Goal: Task Accomplishment & Management: Use online tool/utility

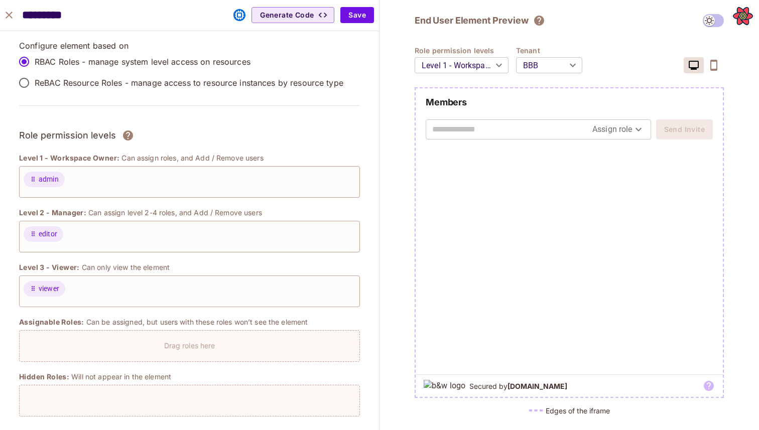
scroll to position [712, 0]
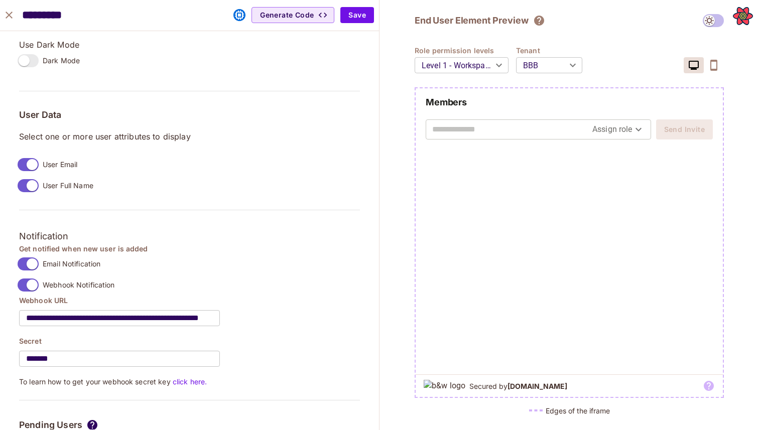
click at [4, 11] on icon "close" at bounding box center [9, 15] width 12 height 12
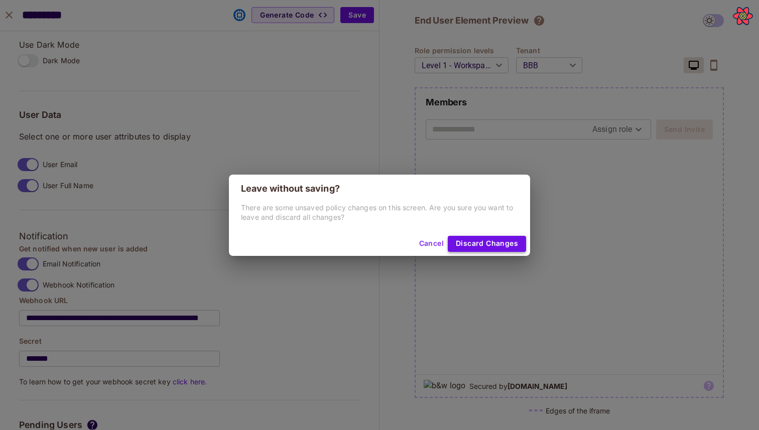
click at [469, 251] on button "Discard Changes" at bounding box center [487, 244] width 78 height 16
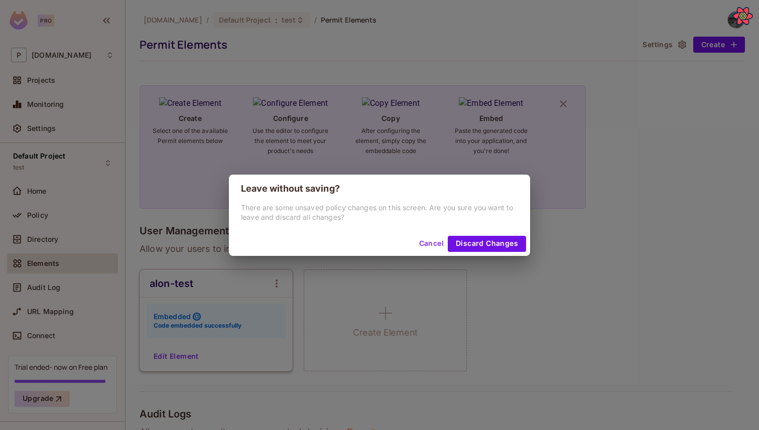
scroll to position [728, 0]
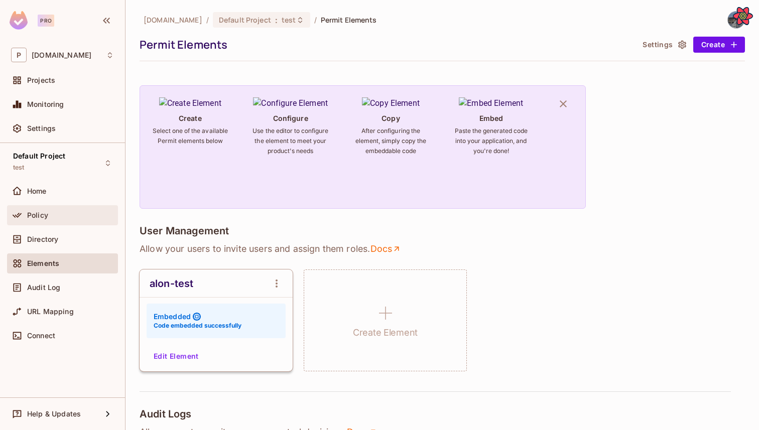
click at [64, 209] on div "Policy" at bounding box center [62, 215] width 103 height 12
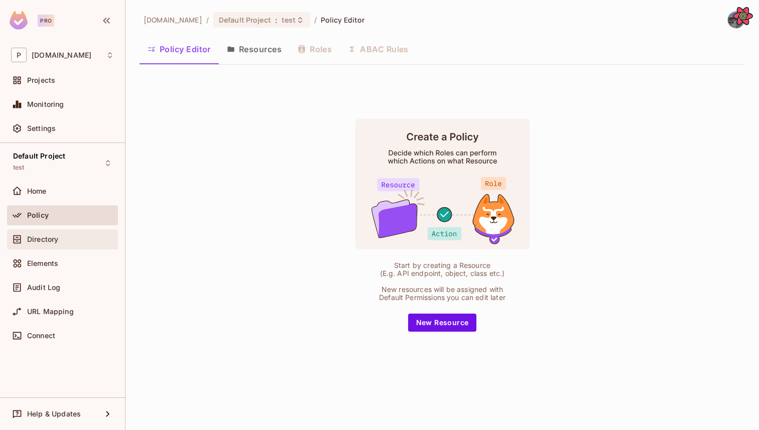
click at [63, 240] on div "Directory" at bounding box center [70, 239] width 87 height 8
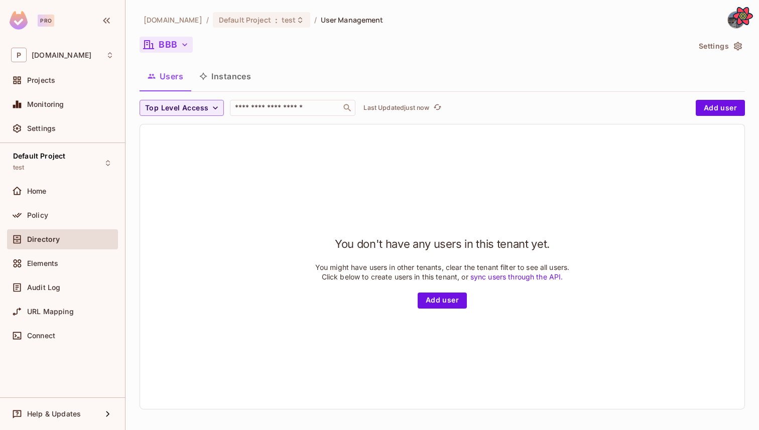
click at [169, 44] on button "BBB" at bounding box center [166, 45] width 53 height 16
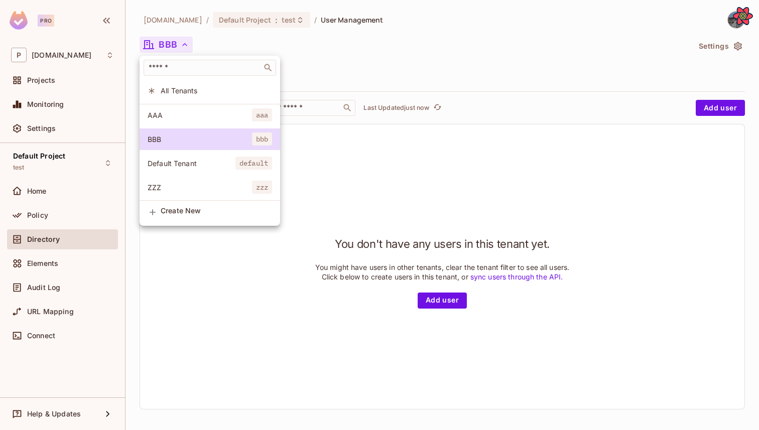
click at [341, 169] on div at bounding box center [379, 215] width 759 height 430
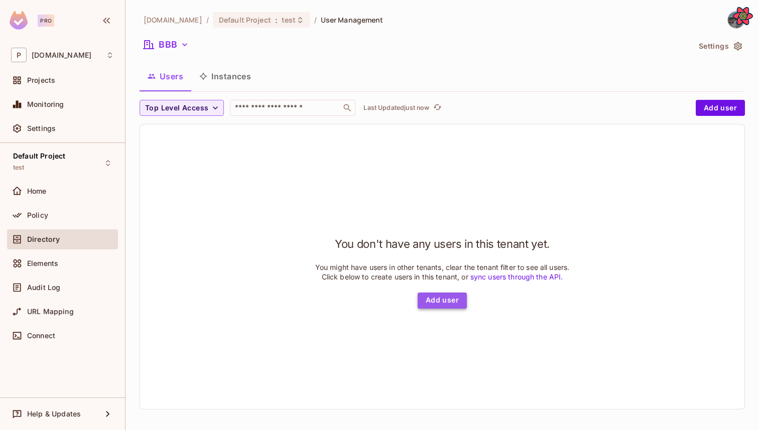
click at [444, 309] on button "Add user" at bounding box center [442, 301] width 49 height 16
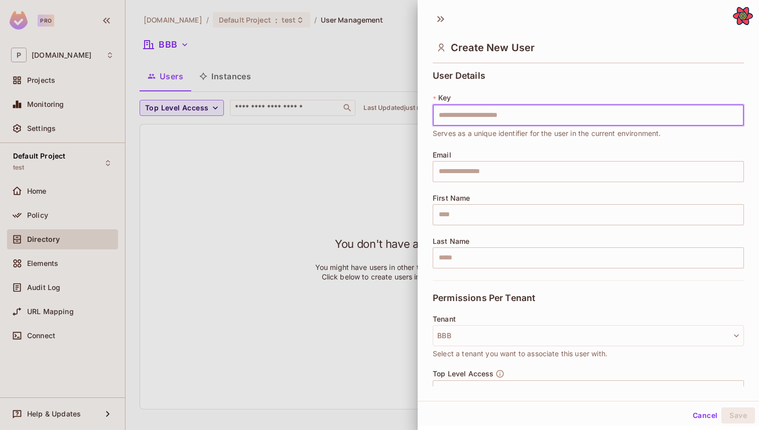
click at [473, 114] on input "text" at bounding box center [588, 115] width 311 height 21
type input "*******"
click at [476, 168] on input "text" at bounding box center [588, 171] width 311 height 21
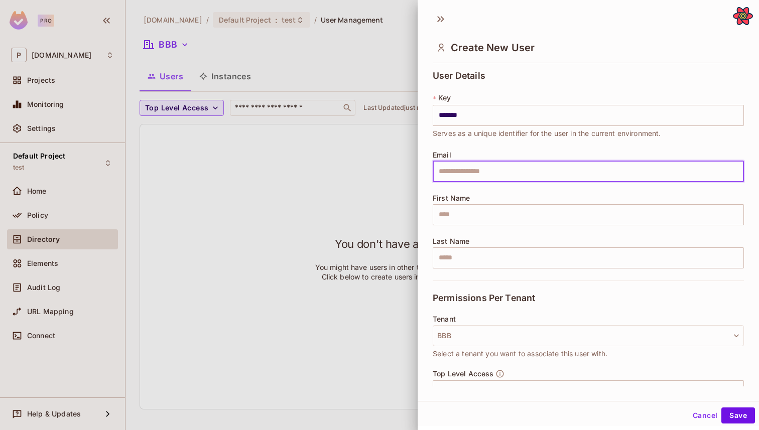
type input "**********"
click at [494, 204] on input "text" at bounding box center [588, 214] width 311 height 21
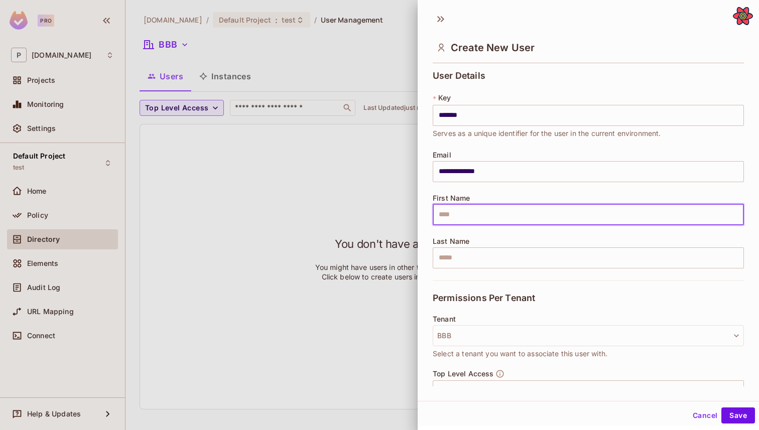
type input "****"
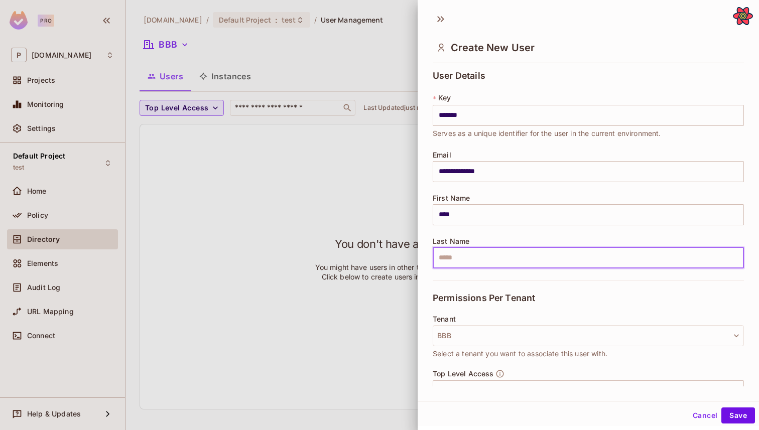
click at [490, 248] on input "text" at bounding box center [588, 257] width 311 height 21
type input "*****"
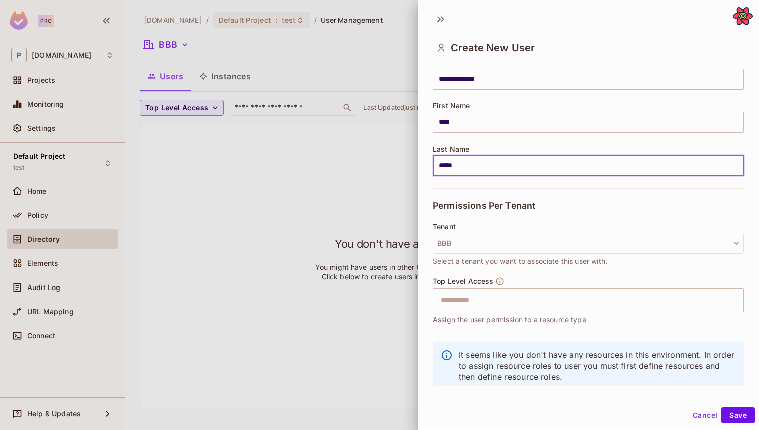
scroll to position [112, 0]
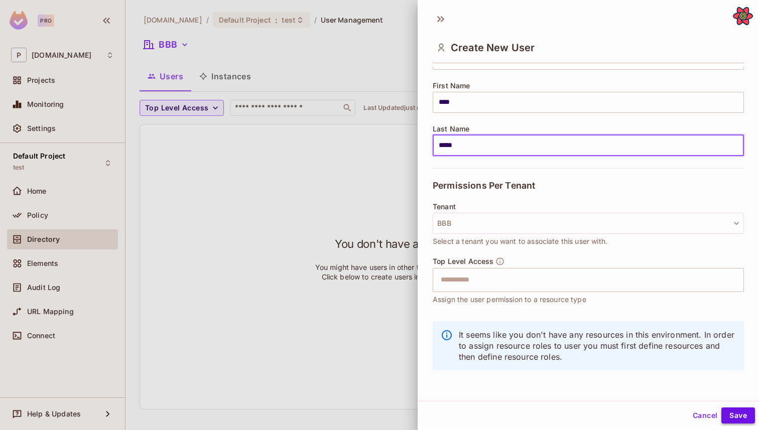
click at [733, 419] on button "Save" at bounding box center [738, 416] width 34 height 16
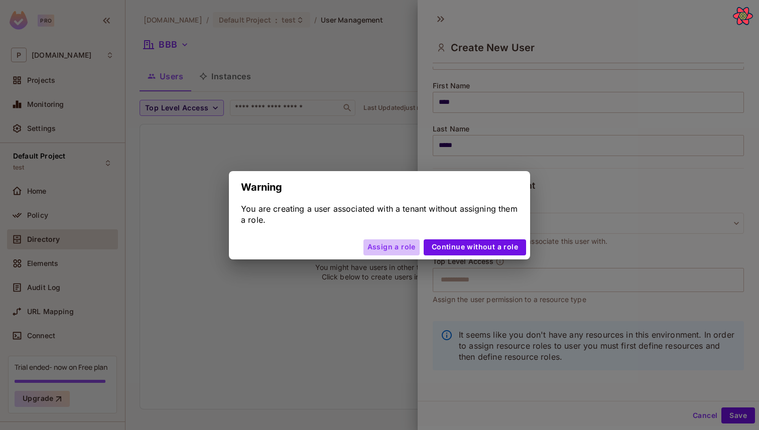
click at [408, 239] on button "Assign a role" at bounding box center [391, 247] width 56 height 16
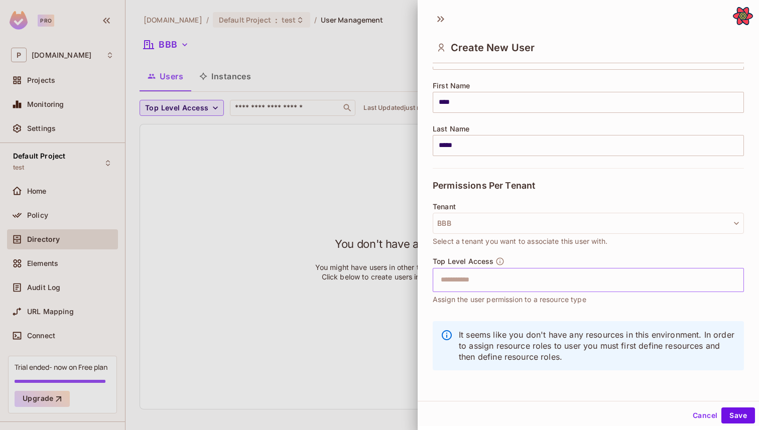
click at [463, 269] on div "​" at bounding box center [588, 280] width 311 height 24
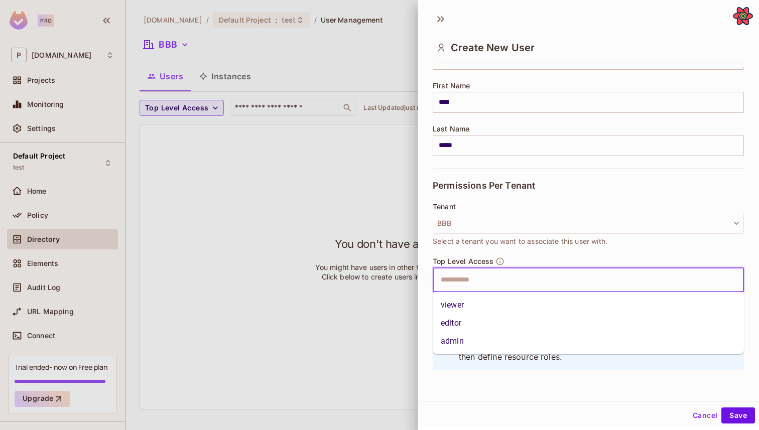
click at [476, 338] on li "admin" at bounding box center [588, 341] width 311 height 18
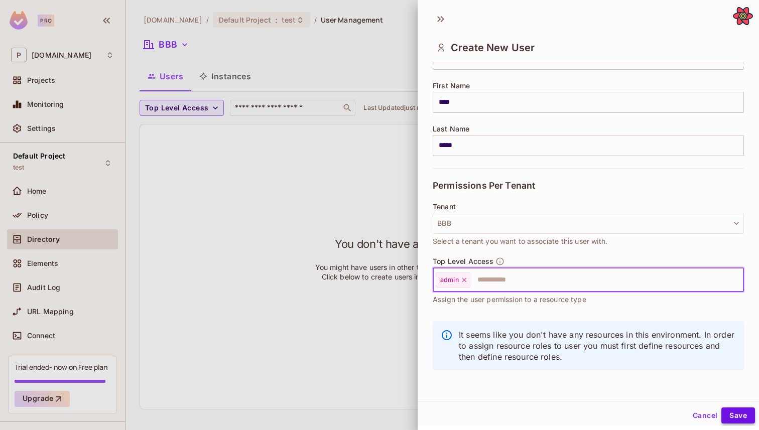
click at [732, 411] on button "Save" at bounding box center [738, 416] width 34 height 16
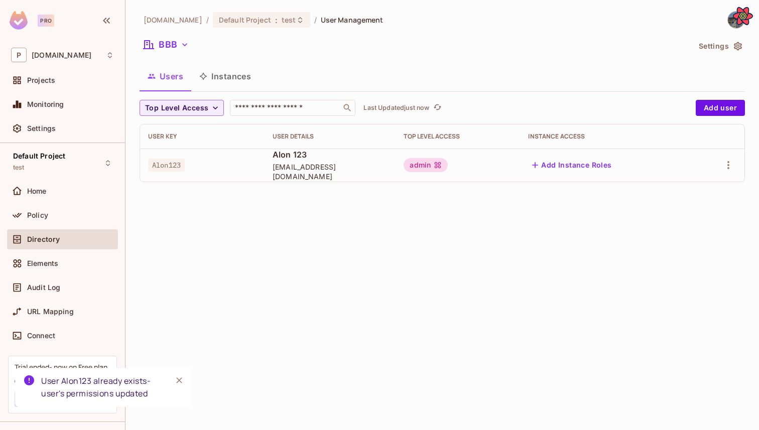
click at [161, 156] on td "Alon123" at bounding box center [202, 165] width 124 height 33
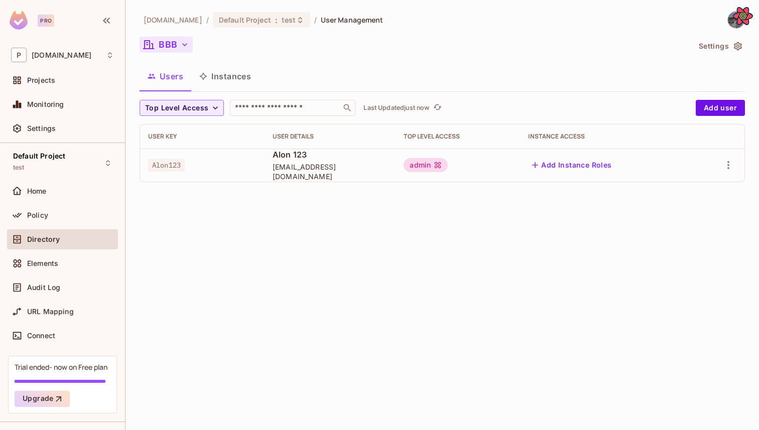
click at [173, 47] on button "BBB" at bounding box center [166, 45] width 53 height 16
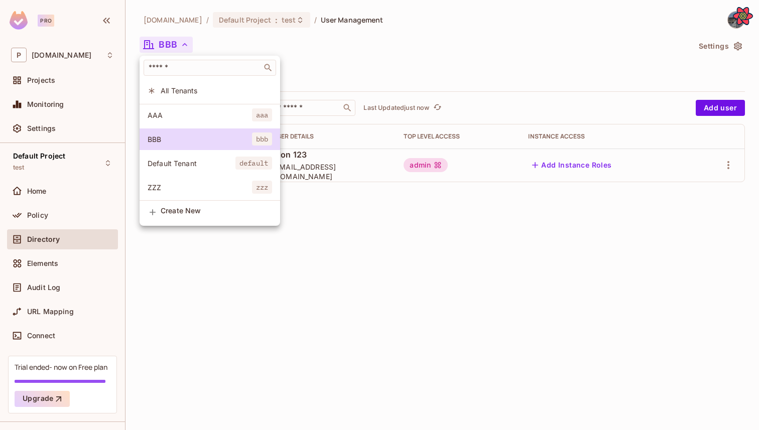
click at [183, 120] on li "AAA aaa" at bounding box center [210, 115] width 141 height 22
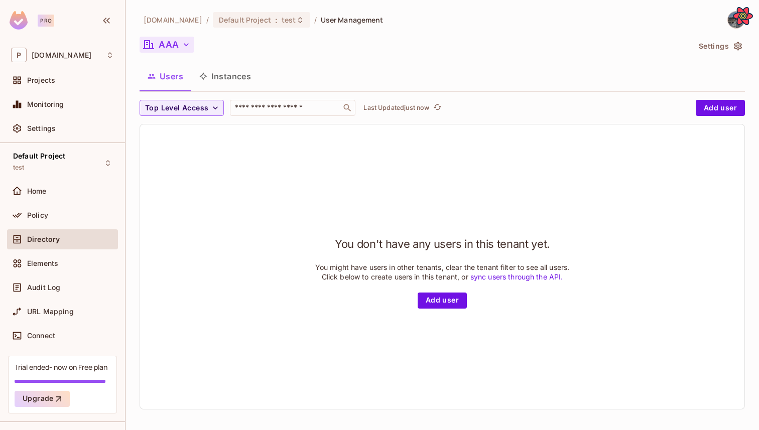
click at [174, 39] on button "AAA" at bounding box center [167, 45] width 55 height 16
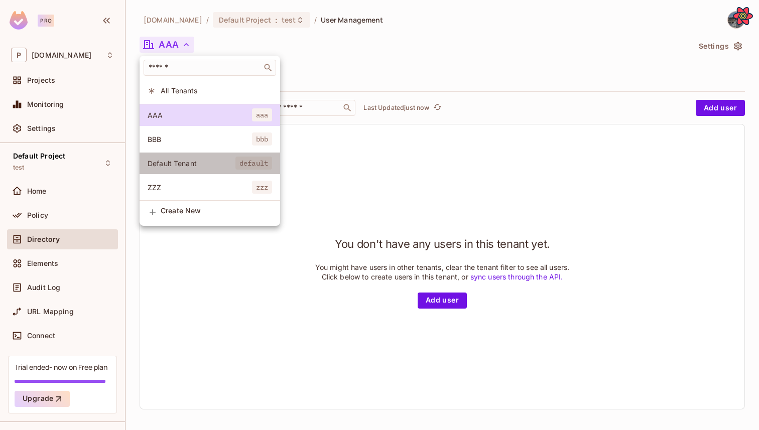
click at [179, 165] on span "Default Tenant" at bounding box center [192, 164] width 88 height 10
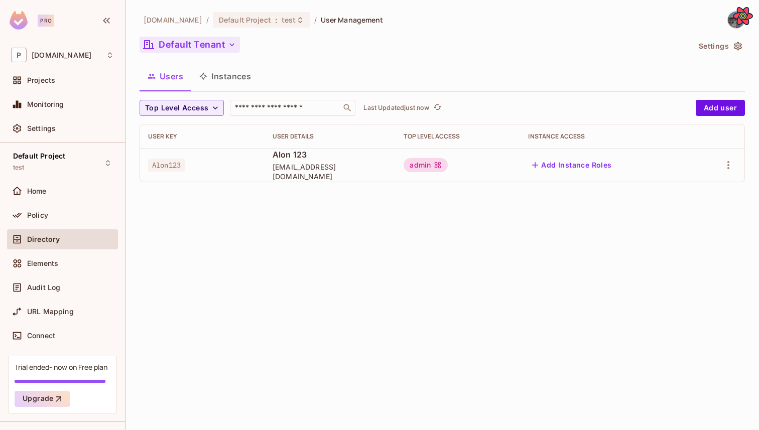
click at [186, 41] on button "Default Tenant" at bounding box center [190, 45] width 100 height 16
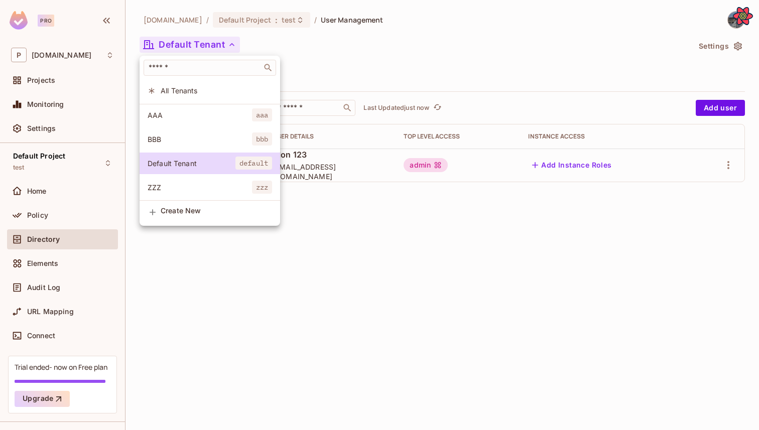
click at [199, 140] on span "BBB" at bounding box center [200, 140] width 104 height 10
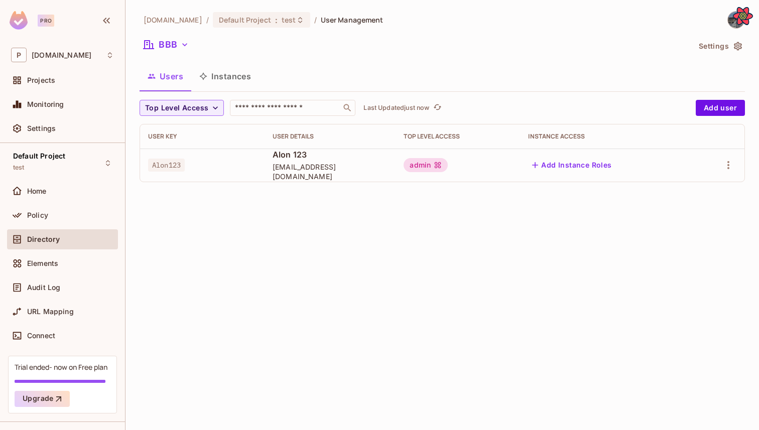
click at [720, 164] on div at bounding box center [717, 165] width 37 height 16
click at [725, 164] on icon "button" at bounding box center [728, 165] width 12 height 12
click at [689, 189] on li "Edit" at bounding box center [684, 188] width 89 height 22
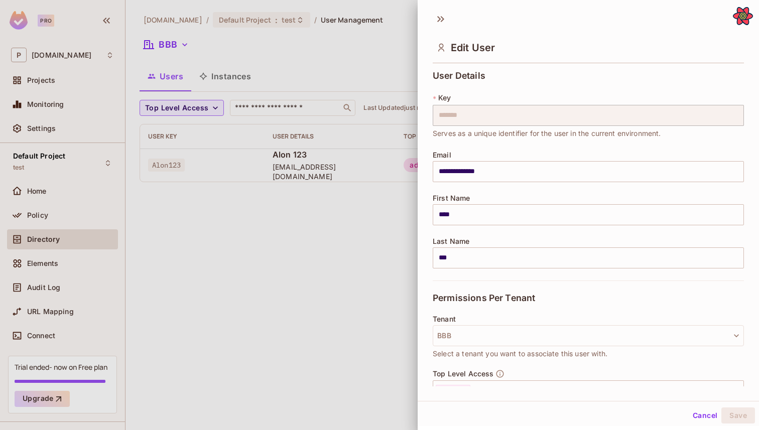
click at [355, 84] on div at bounding box center [379, 215] width 759 height 430
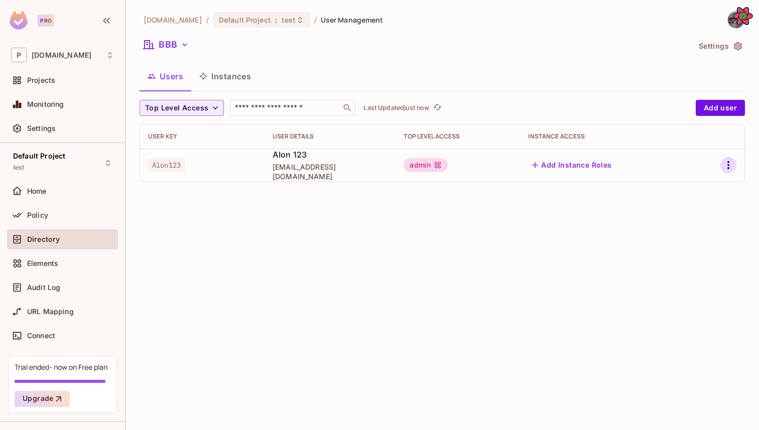
click at [730, 163] on icon "button" at bounding box center [728, 165] width 12 height 12
click at [687, 233] on div "Delete User" at bounding box center [689, 232] width 40 height 10
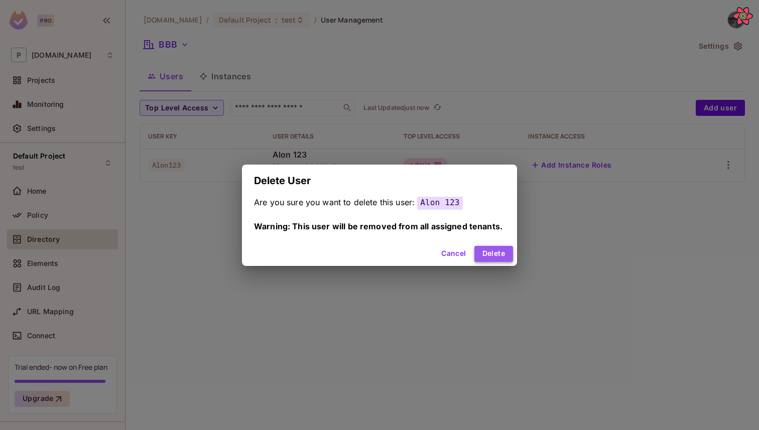
click at [500, 255] on button "Delete" at bounding box center [493, 254] width 39 height 16
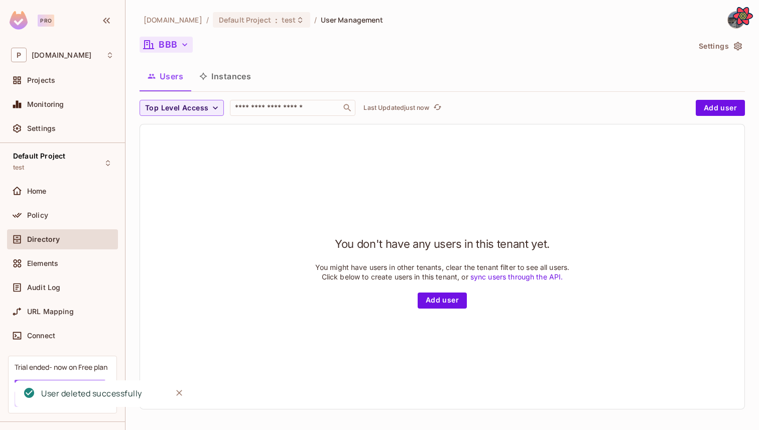
click at [170, 49] on button "BBB" at bounding box center [166, 45] width 53 height 16
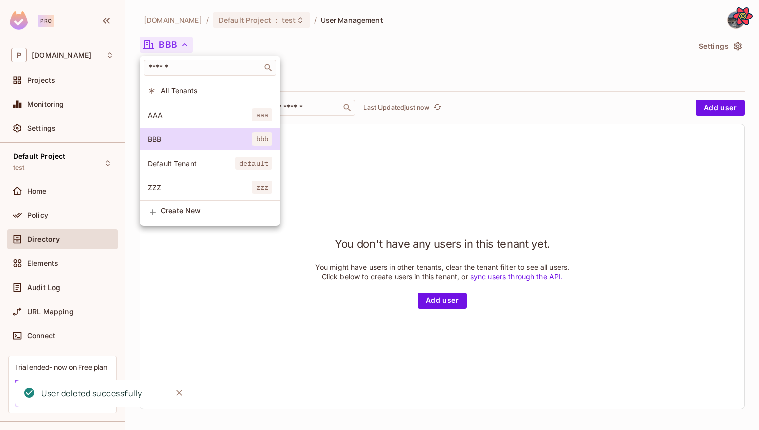
click at [193, 163] on span "Default Tenant" at bounding box center [192, 164] width 88 height 10
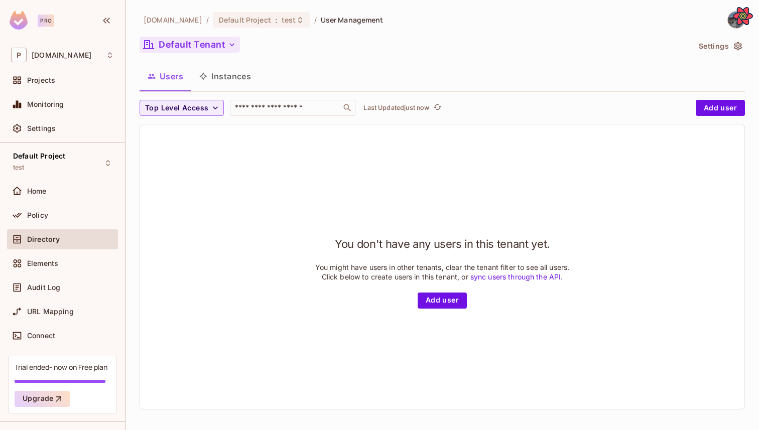
click at [207, 46] on button "Default Tenant" at bounding box center [190, 45] width 100 height 16
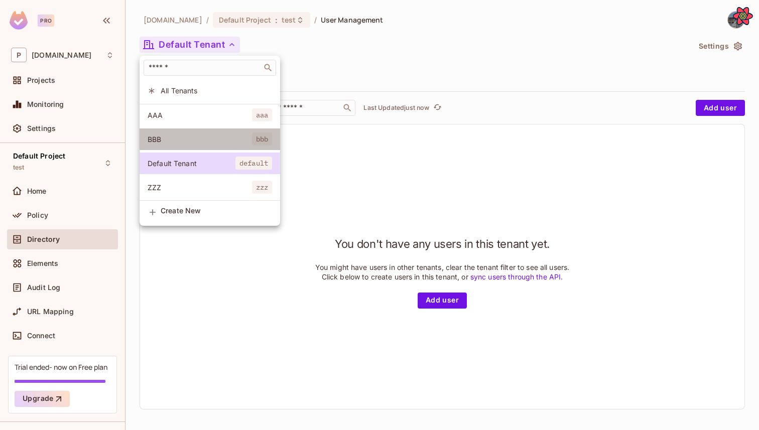
click at [206, 135] on span "BBB" at bounding box center [200, 140] width 104 height 10
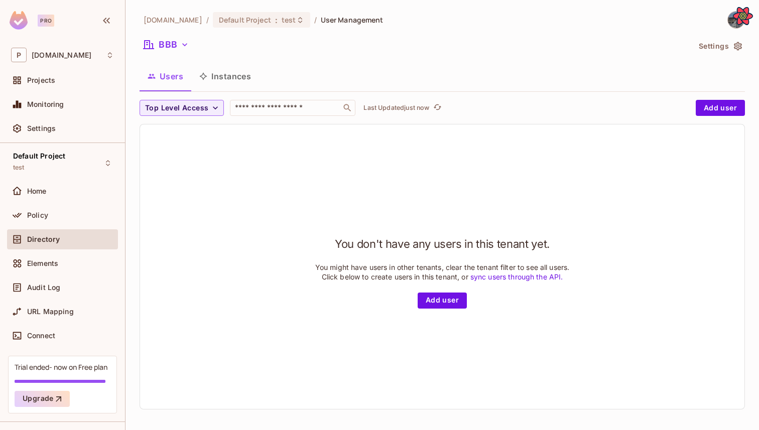
click at [440, 350] on div "You don't have any users in this tenant yet. You might have users in other tena…" at bounding box center [442, 266] width 604 height 285
click at [440, 309] on button "Add user" at bounding box center [442, 301] width 49 height 16
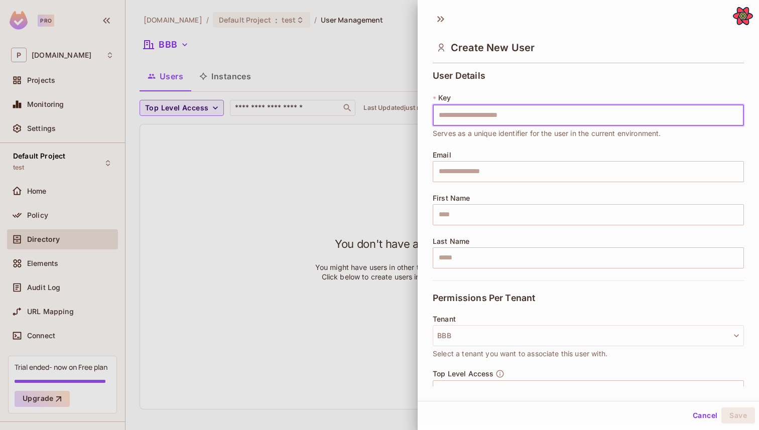
click at [463, 119] on input "text" at bounding box center [588, 115] width 311 height 21
type input "*******"
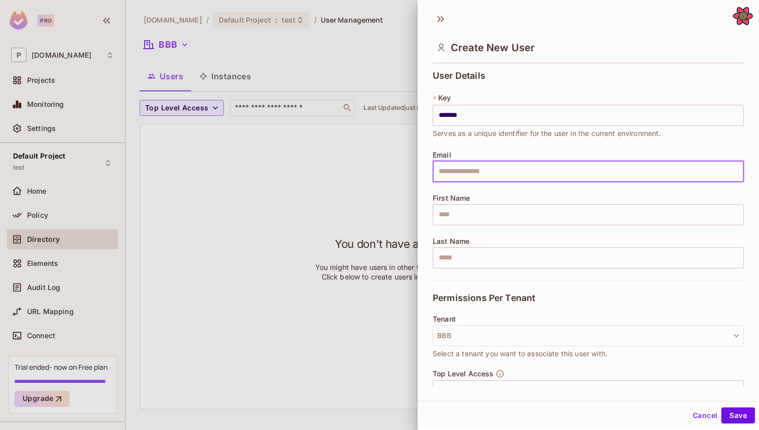
click at [463, 164] on input "text" at bounding box center [588, 171] width 311 height 21
type input "**********"
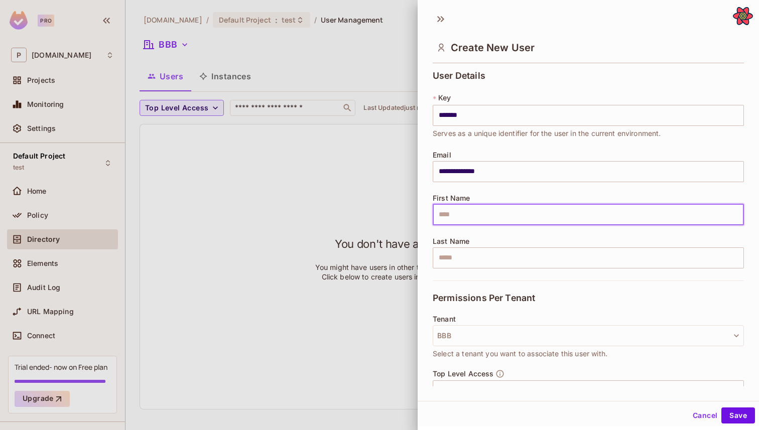
click at [493, 214] on input "text" at bounding box center [588, 214] width 311 height 21
type input "****"
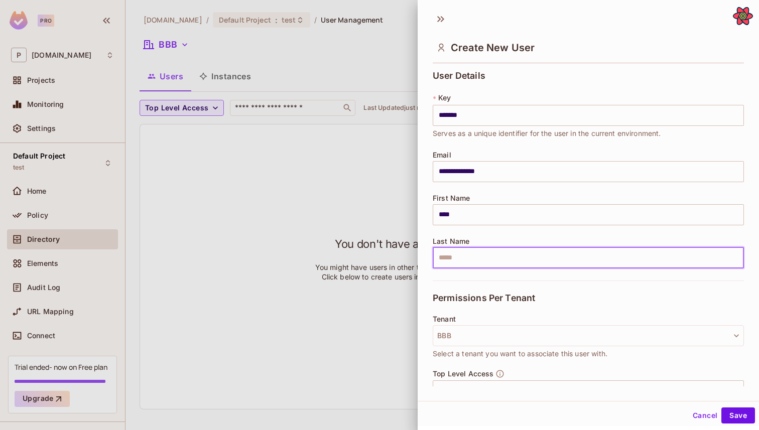
click at [504, 252] on input "text" at bounding box center [588, 257] width 311 height 21
type input "*****"
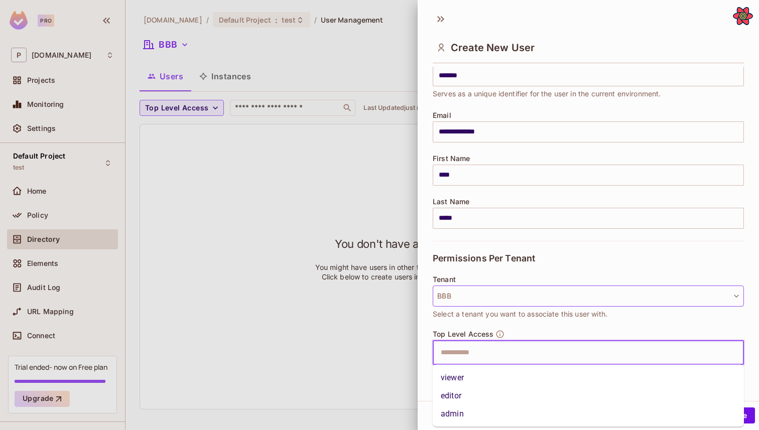
click at [496, 345] on input "text" at bounding box center [580, 353] width 290 height 20
click at [475, 407] on li "admin" at bounding box center [588, 414] width 311 height 18
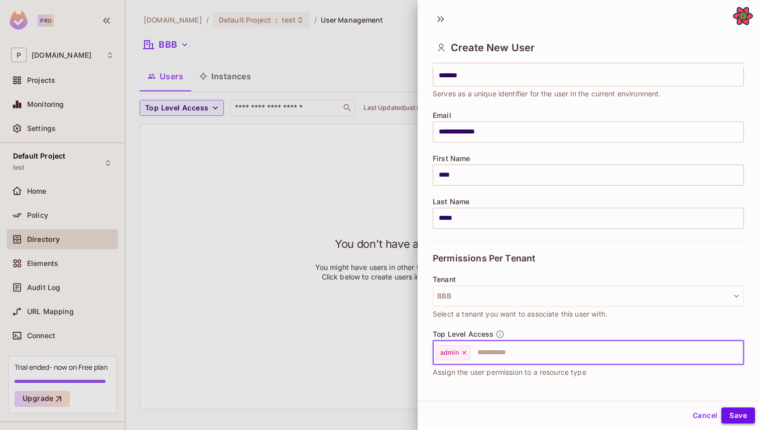
click at [732, 418] on button "Save" at bounding box center [738, 416] width 34 height 16
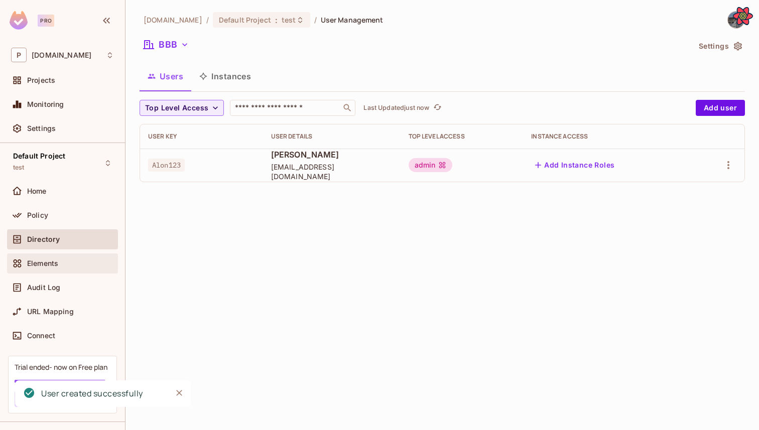
click at [64, 257] on div "Elements" at bounding box center [62, 263] width 103 height 12
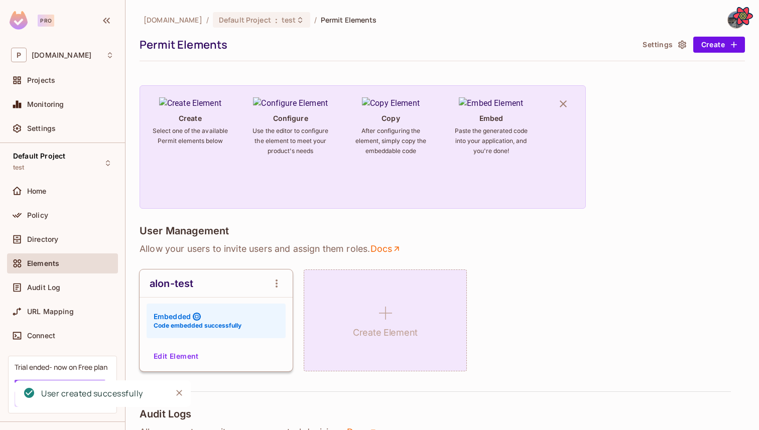
click at [384, 323] on icon at bounding box center [385, 313] width 24 height 24
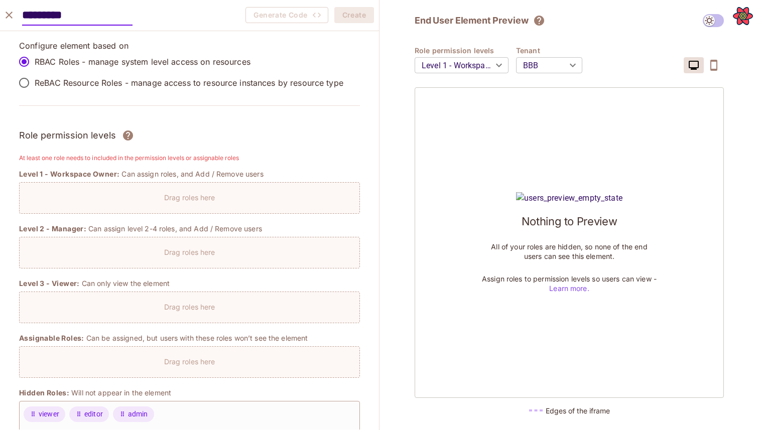
click at [39, 15] on input "*********" at bounding box center [77, 15] width 110 height 21
type input "********"
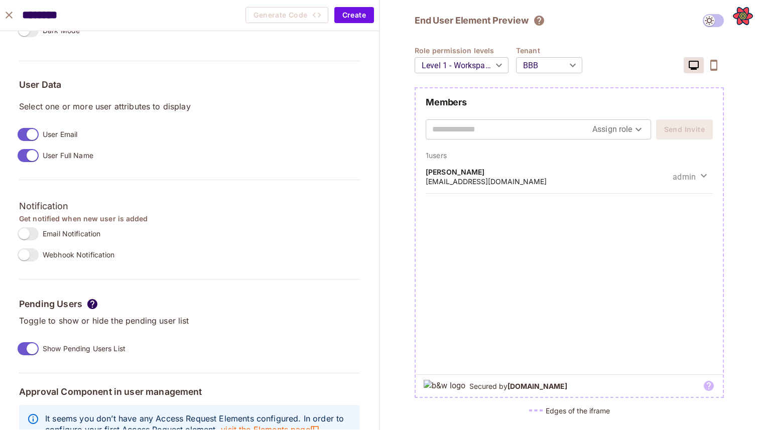
scroll to position [746, 0]
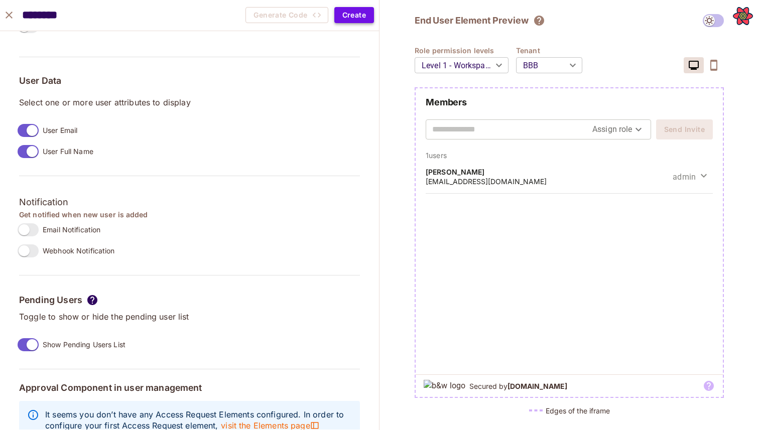
click at [339, 17] on button "Create" at bounding box center [354, 15] width 40 height 16
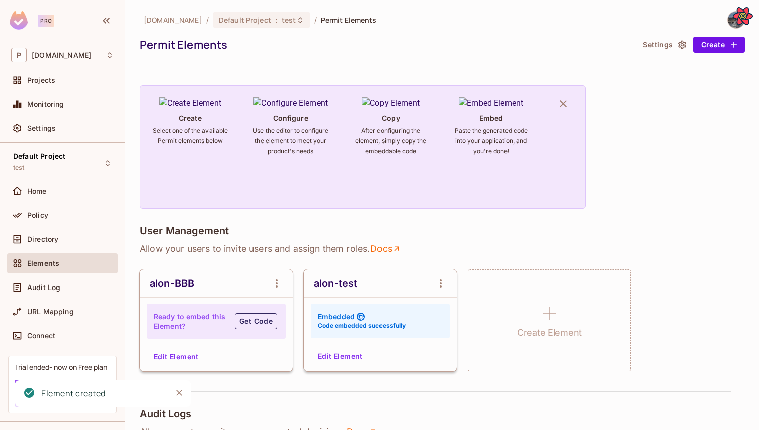
click at [260, 319] on button "Get Code" at bounding box center [256, 321] width 42 height 16
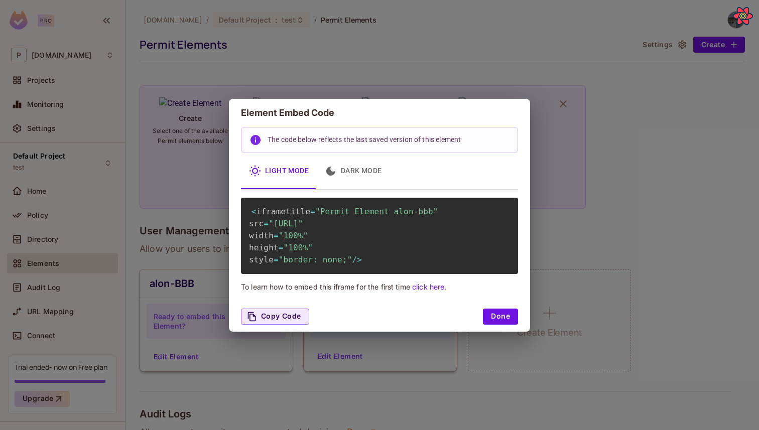
drag, startPoint x: 274, startPoint y: 223, endPoint x: 507, endPoint y: 233, distance: 234.1
click at [303, 228] on span ""http://localhost:3000/embed/alon-bbb?envId=e9f6e4fb2b2348339279d85286b96a56&da…" at bounding box center [286, 224] width 34 height 10
copy span "http://localhost:3000/embed/alon-bbb?envId=e9f6e4fb2b2348339279d85286b96a56&dar…"
click at [549, 245] on div "Element Embed Code The code below reflects the last saved version of this eleme…" at bounding box center [379, 215] width 759 height 430
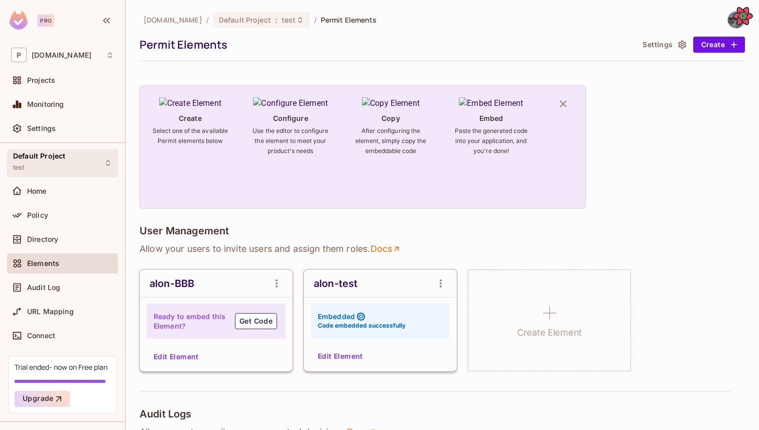
click at [63, 159] on span "Default Project" at bounding box center [39, 156] width 52 height 8
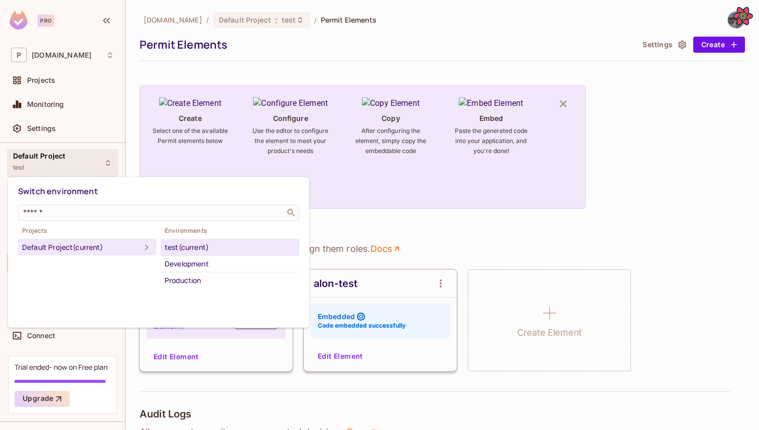
click at [341, 239] on div at bounding box center [379, 215] width 759 height 430
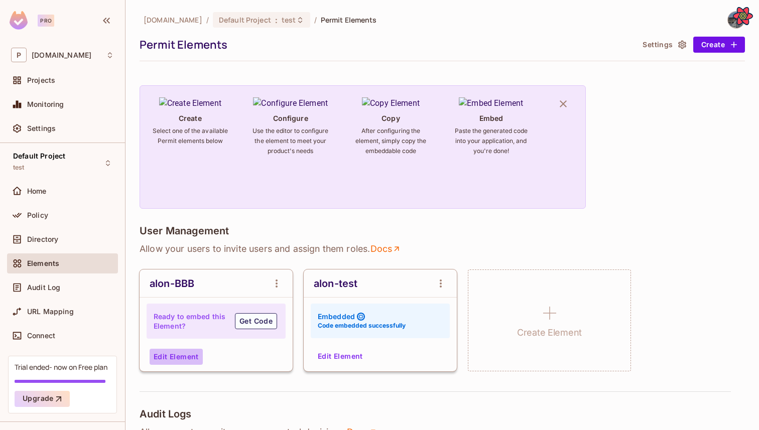
click at [199, 358] on button "Edit Element" at bounding box center [176, 357] width 53 height 16
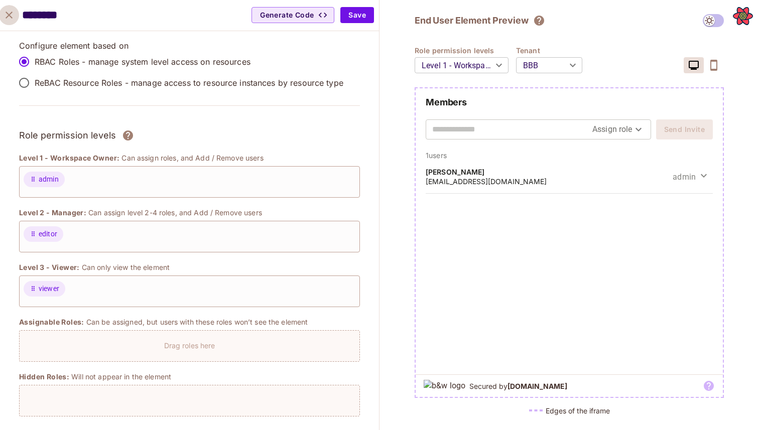
click at [18, 17] on button "close" at bounding box center [9, 15] width 20 height 20
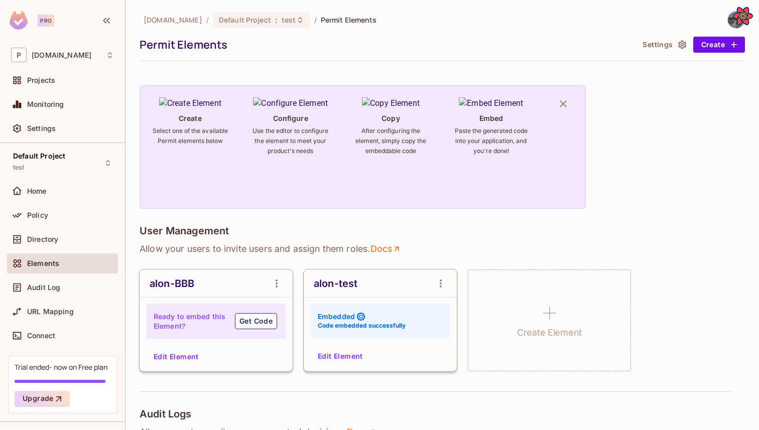
click at [725, 24] on div at bounding box center [731, 20] width 27 height 18
click at [733, 20] on icon "Open React Query Devtools" at bounding box center [743, 16] width 20 height 20
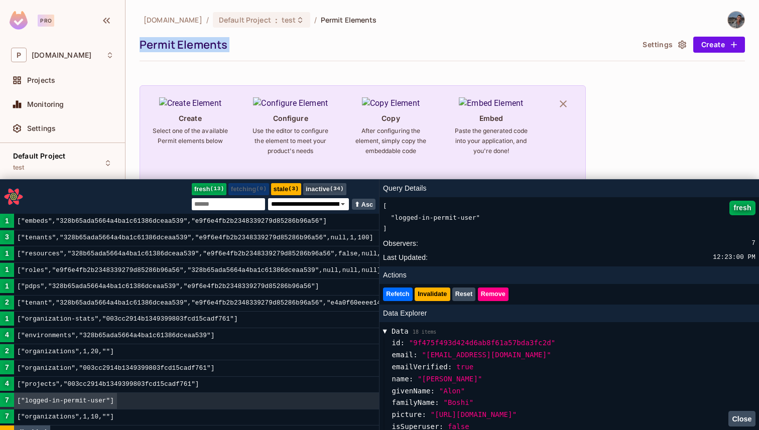
click at [727, 20] on div at bounding box center [736, 20] width 18 height 18
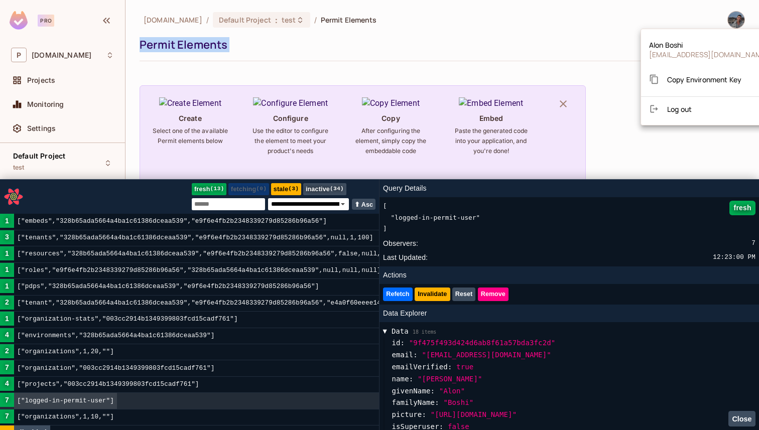
click at [695, 82] on span "Copy Environment Key" at bounding box center [704, 80] width 74 height 10
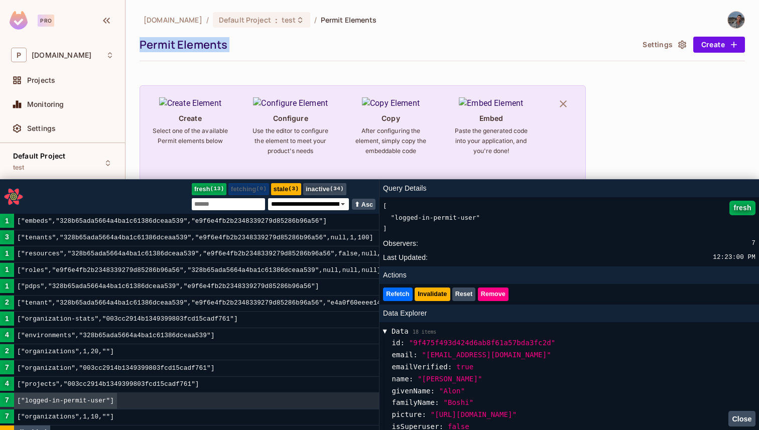
click at [7, 201] on icon "Close React Query Devtools" at bounding box center [14, 197] width 20 height 20
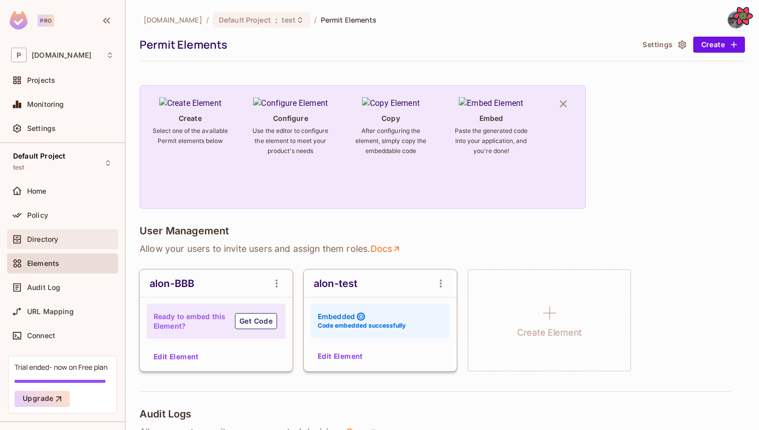
click at [60, 239] on div "Directory" at bounding box center [70, 239] width 87 height 8
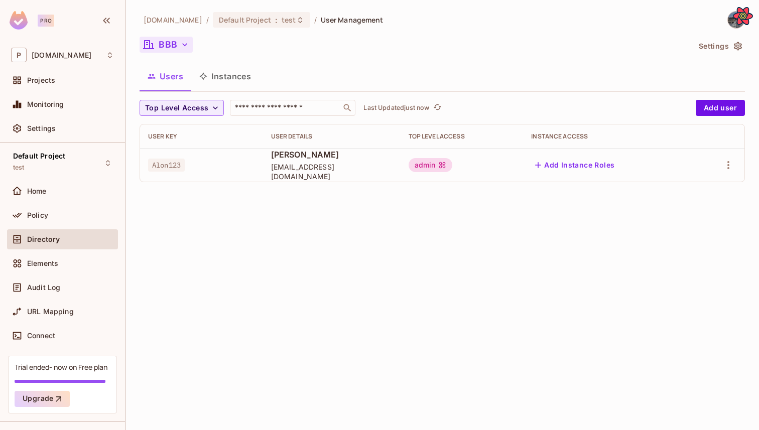
click at [187, 44] on icon "button" at bounding box center [185, 45] width 10 height 10
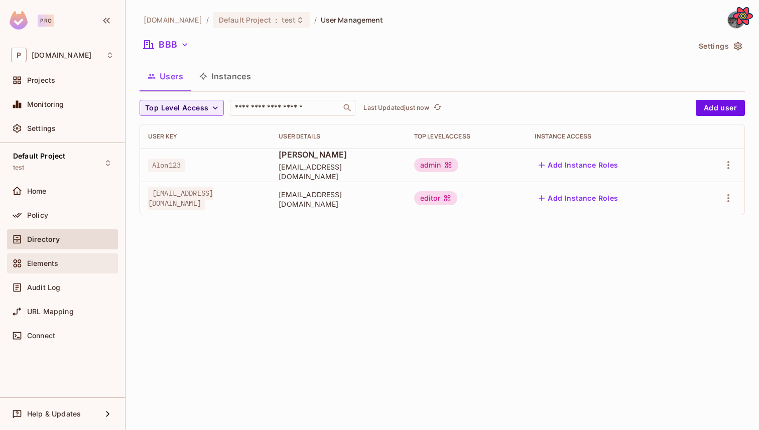
click at [50, 261] on span "Elements" at bounding box center [42, 263] width 31 height 8
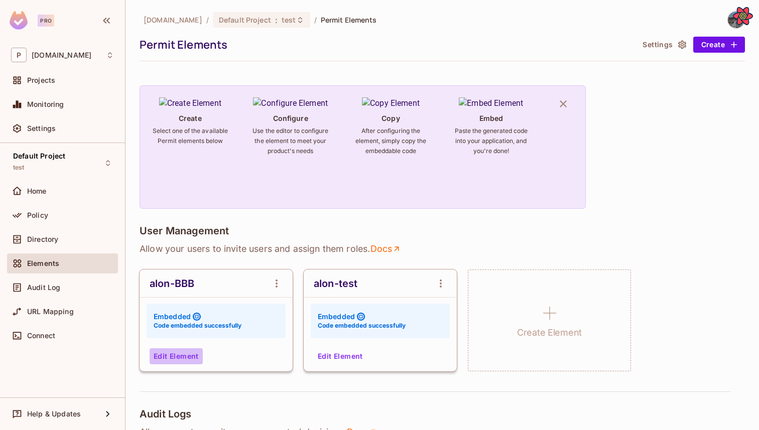
click at [183, 351] on button "Edit Element" at bounding box center [176, 356] width 53 height 16
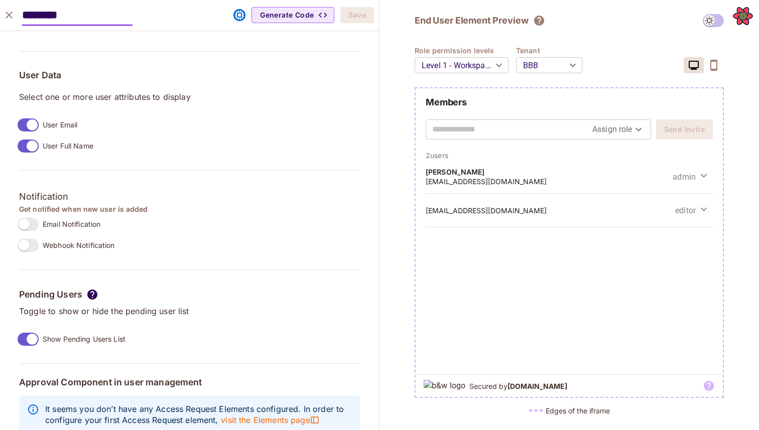
scroll to position [771, 0]
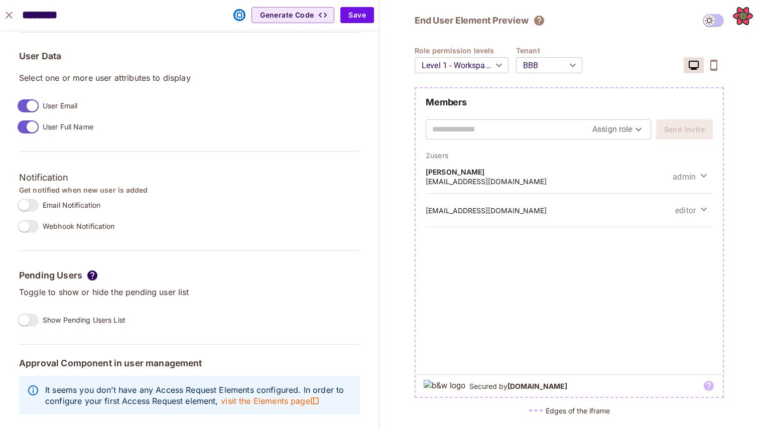
click at [39, 314] on label "Show Pending Users List" at bounding box center [70, 320] width 112 height 21
click at [24, 211] on span at bounding box center [28, 205] width 21 height 13
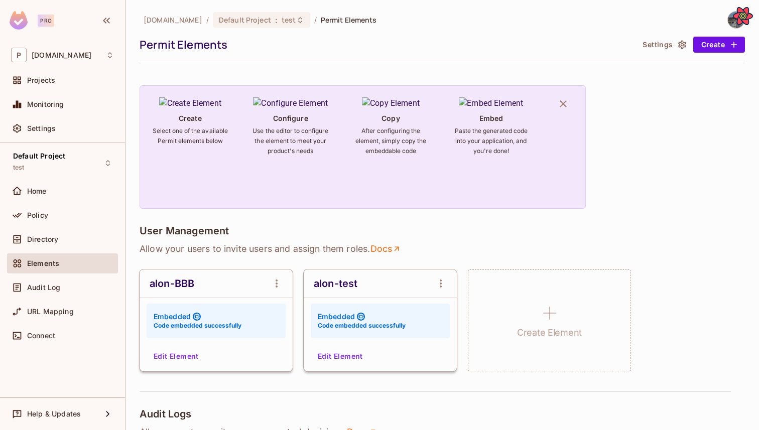
click at [190, 362] on button "Edit Element" at bounding box center [176, 356] width 53 height 16
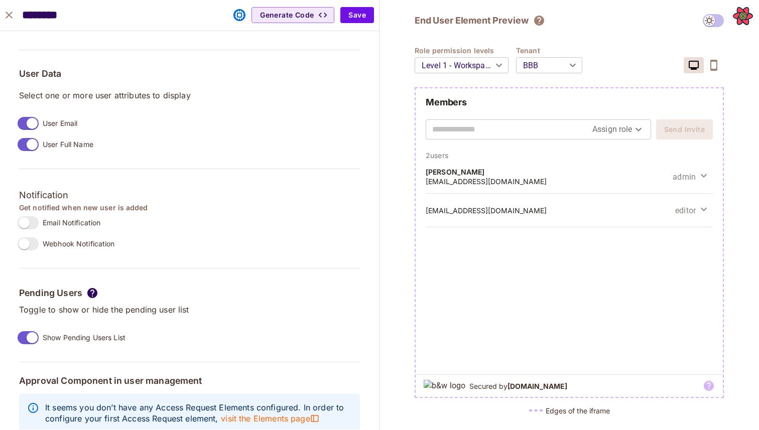
scroll to position [771, 0]
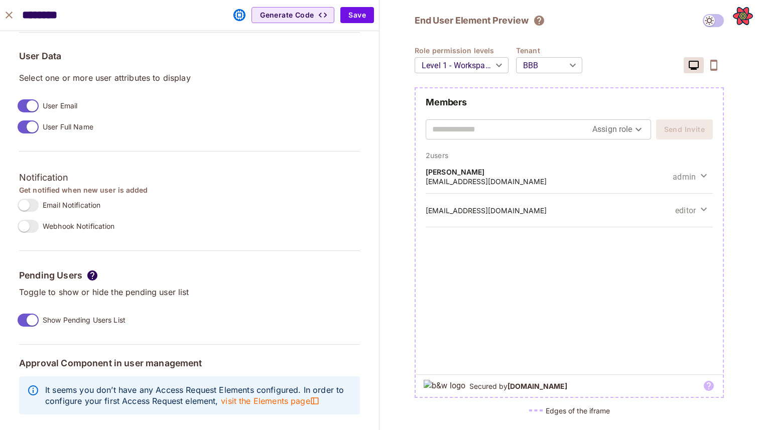
click at [32, 334] on div "**********" at bounding box center [189, 38] width 341 height 765
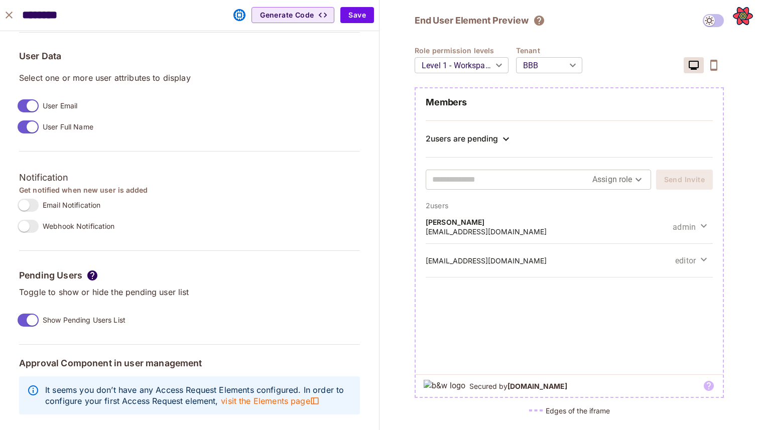
click at [456, 140] on div "2 users are pending" at bounding box center [462, 139] width 72 height 10
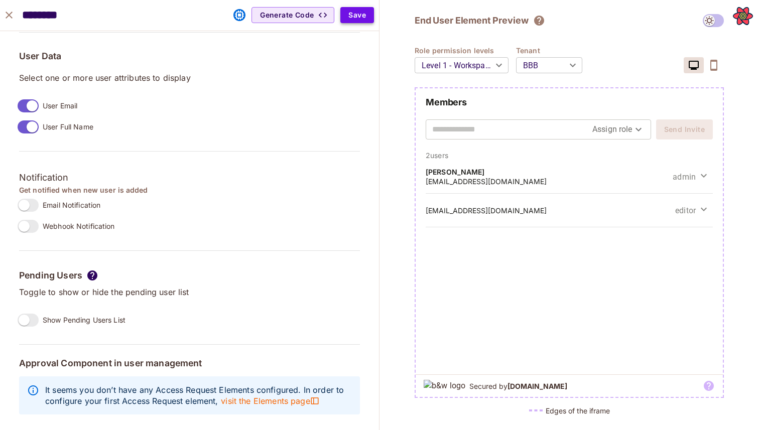
click at [361, 9] on button "Save" at bounding box center [357, 15] width 34 height 16
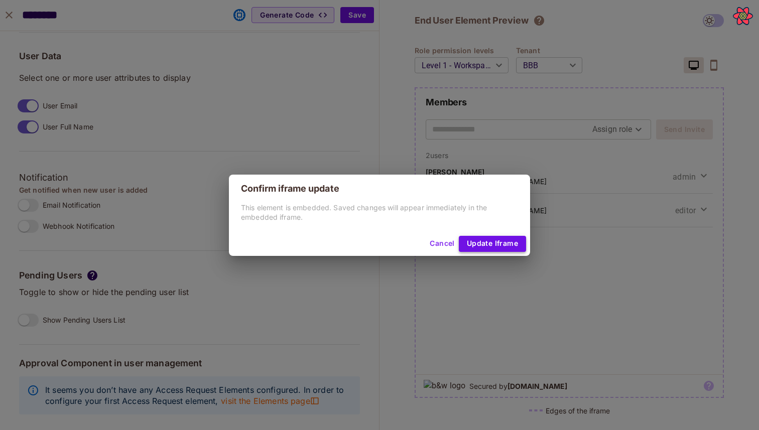
click at [476, 239] on button "Update Iframe" at bounding box center [492, 244] width 67 height 16
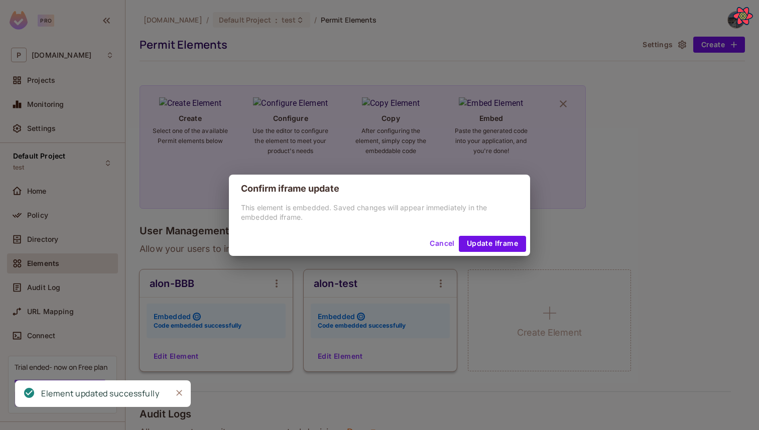
scroll to position [787, 0]
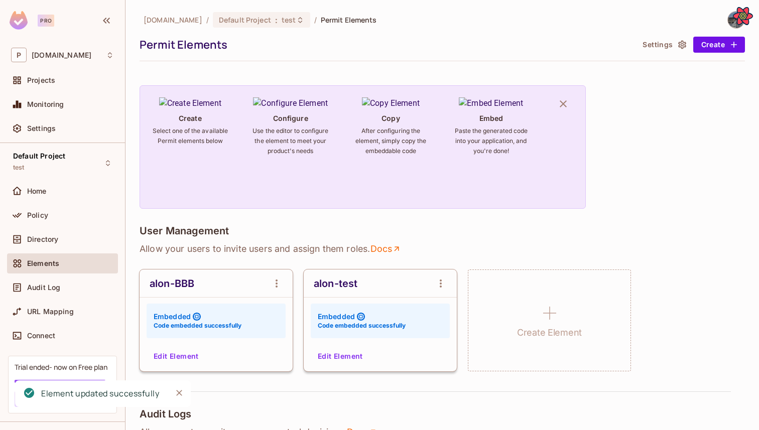
click at [185, 361] on button "Edit Element" at bounding box center [176, 356] width 53 height 16
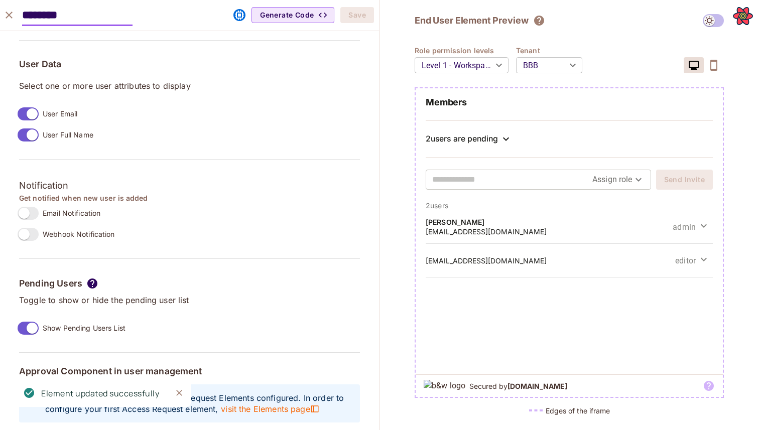
scroll to position [771, 0]
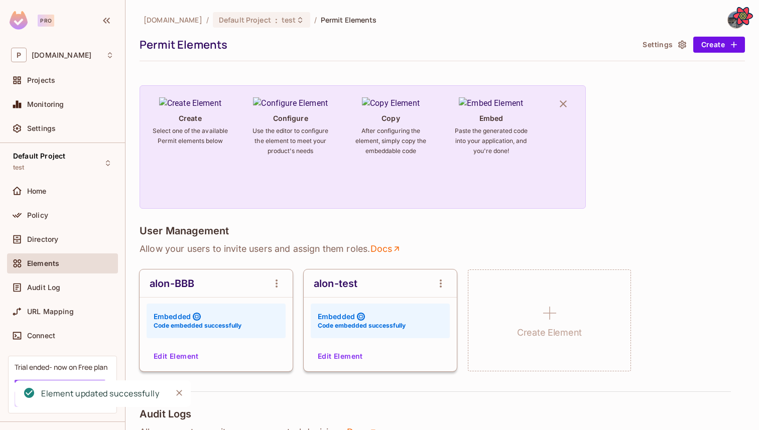
click at [174, 350] on button "Edit Element" at bounding box center [176, 356] width 53 height 16
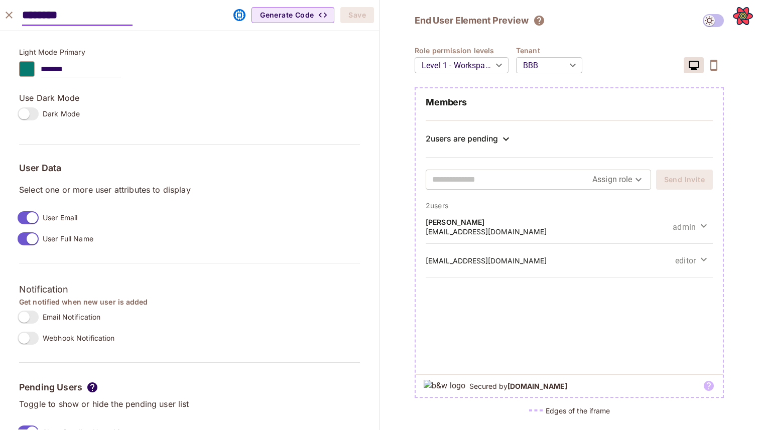
scroll to position [678, 0]
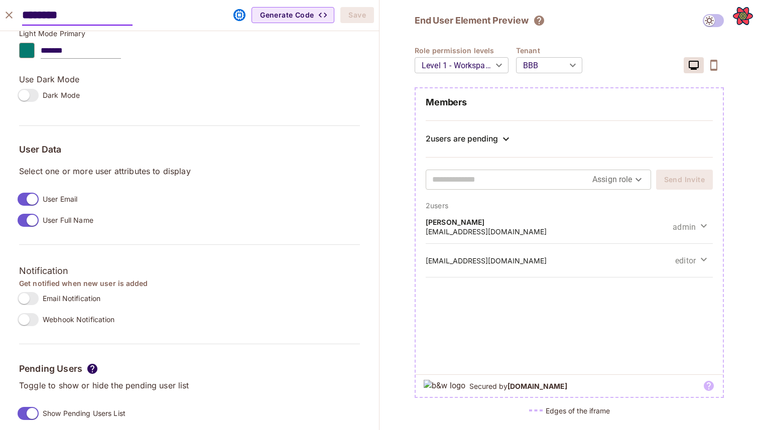
click at [30, 408] on span at bounding box center [28, 413] width 21 height 13
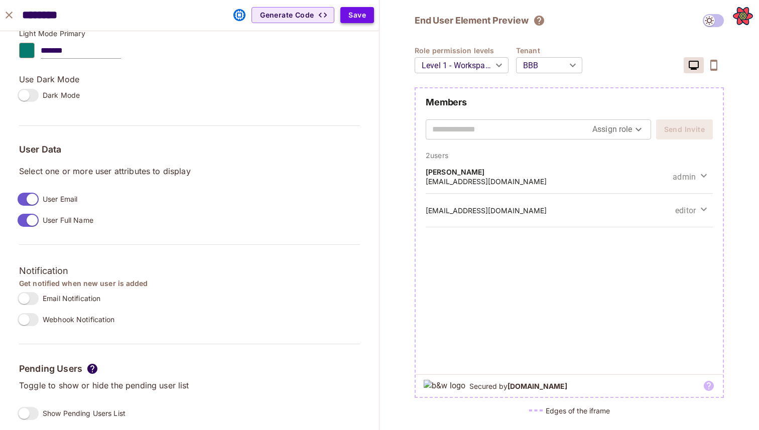
click at [357, 13] on button "Save" at bounding box center [357, 15] width 34 height 16
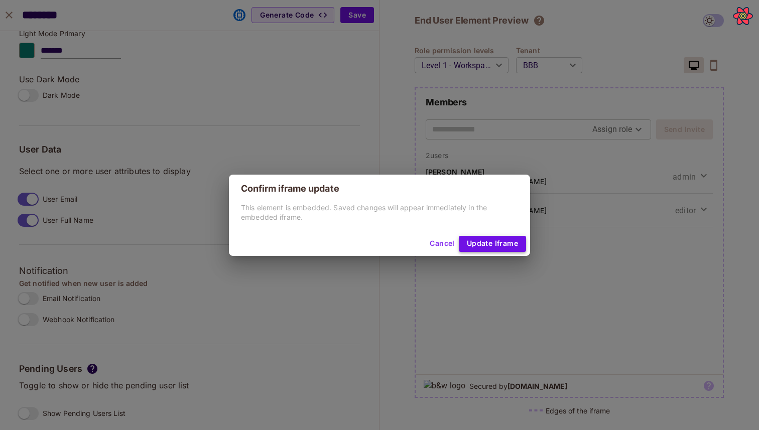
click at [464, 246] on button "Update Iframe" at bounding box center [492, 244] width 67 height 16
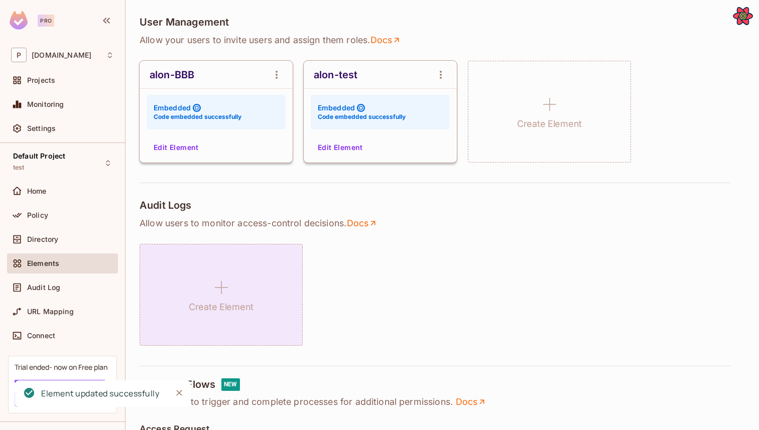
scroll to position [202, 0]
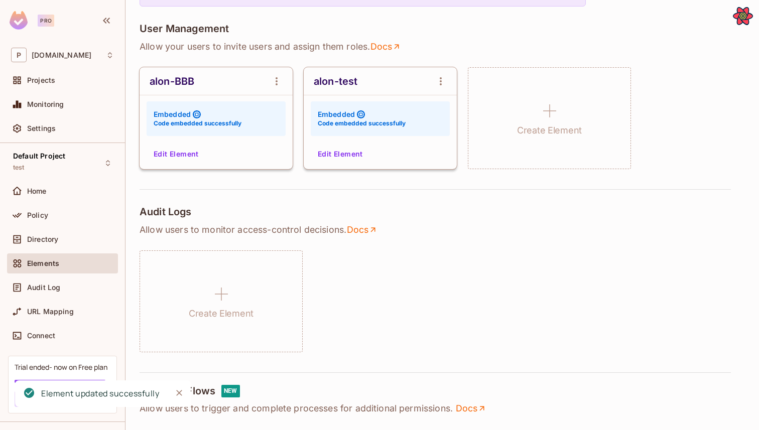
click at [162, 147] on button "Edit Element" at bounding box center [176, 154] width 53 height 16
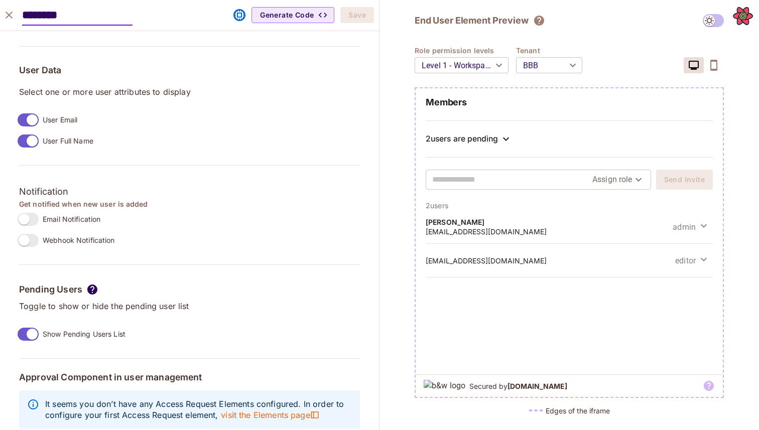
scroll to position [771, 0]
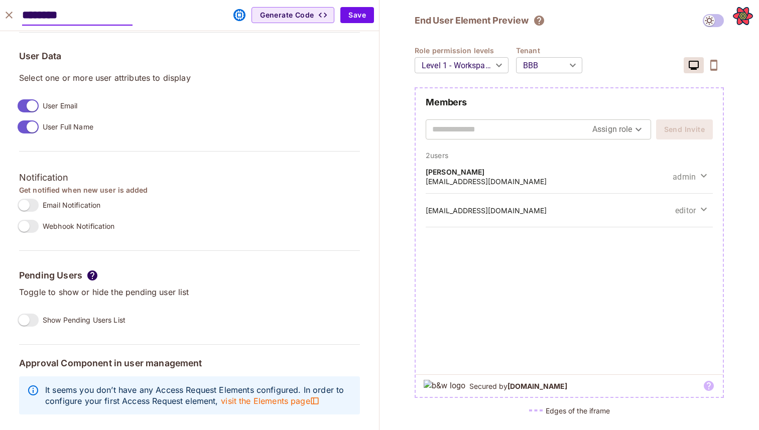
click at [11, 15] on icon "close" at bounding box center [9, 15] width 12 height 12
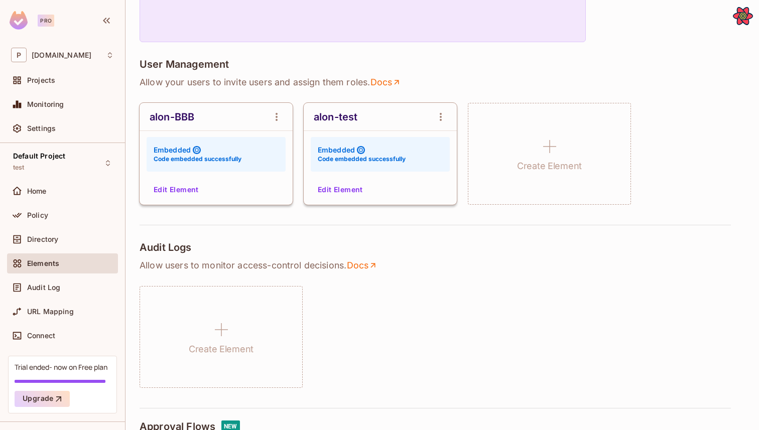
scroll to position [144, 0]
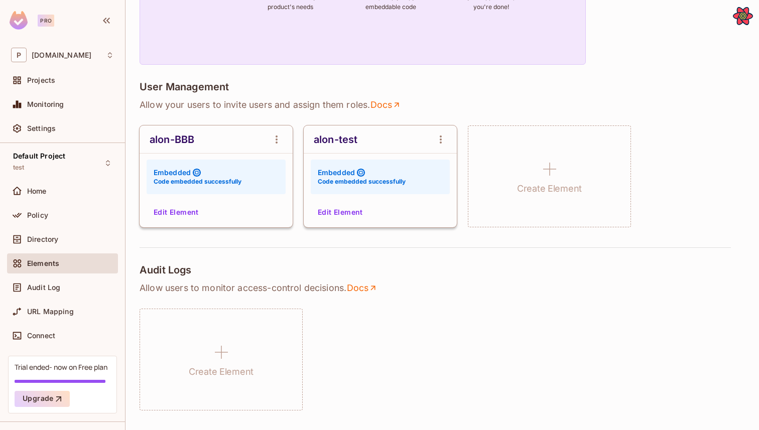
click at [182, 216] on button "Edit Element" at bounding box center [176, 212] width 53 height 16
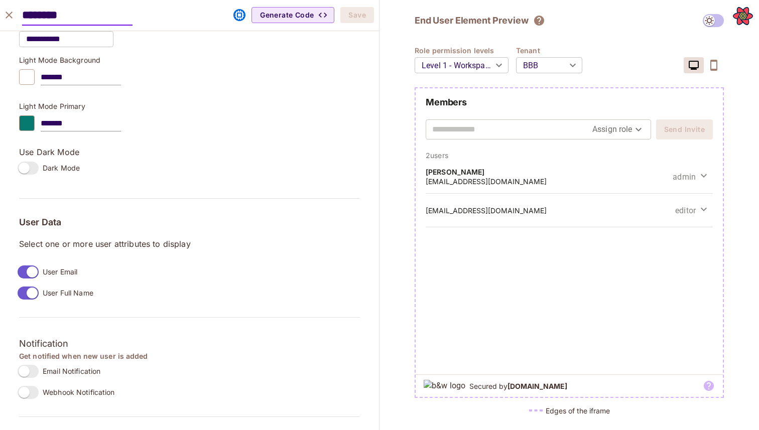
scroll to position [771, 0]
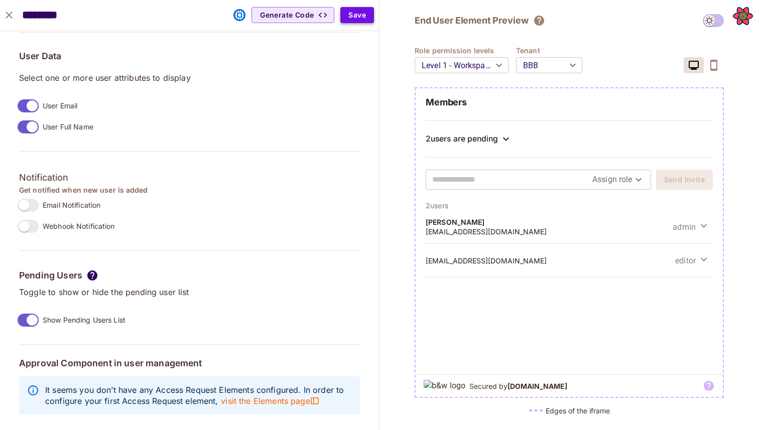
click at [363, 20] on button "Save" at bounding box center [357, 15] width 34 height 16
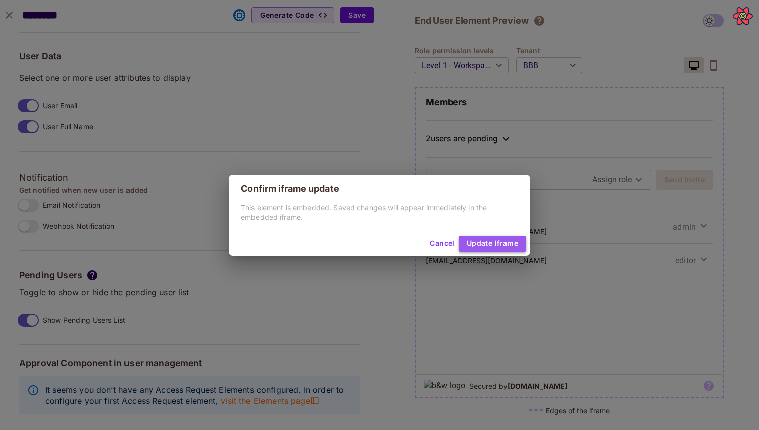
click at [477, 242] on button "Update Iframe" at bounding box center [492, 244] width 67 height 16
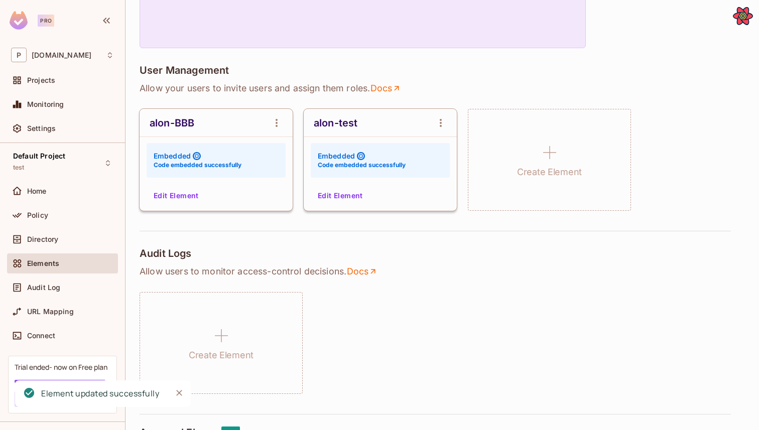
scroll to position [155, 0]
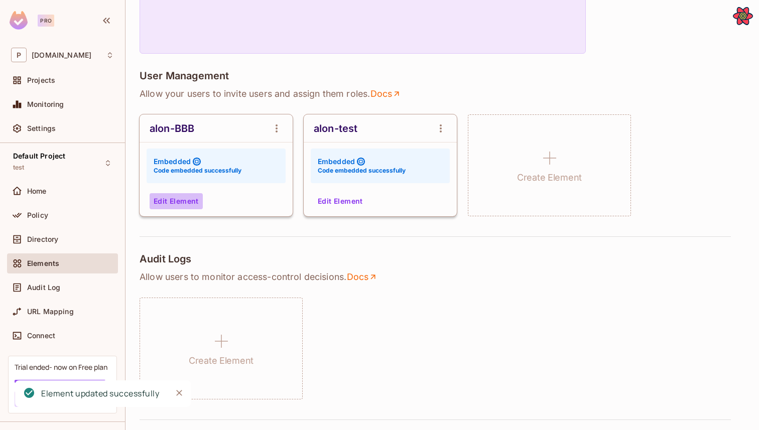
click at [163, 201] on button "Edit Element" at bounding box center [176, 201] width 53 height 16
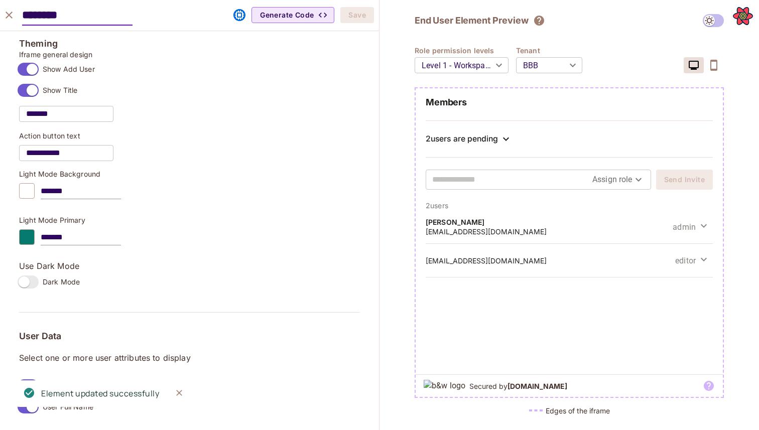
scroll to position [771, 0]
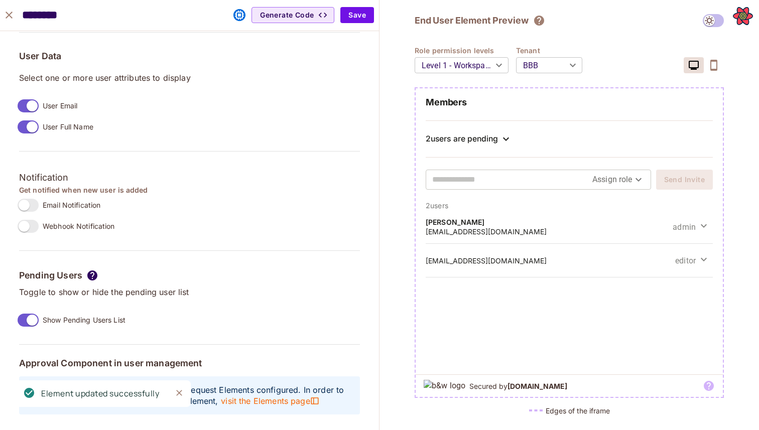
click at [55, 323] on span "Show Pending Users List" at bounding box center [84, 320] width 83 height 10
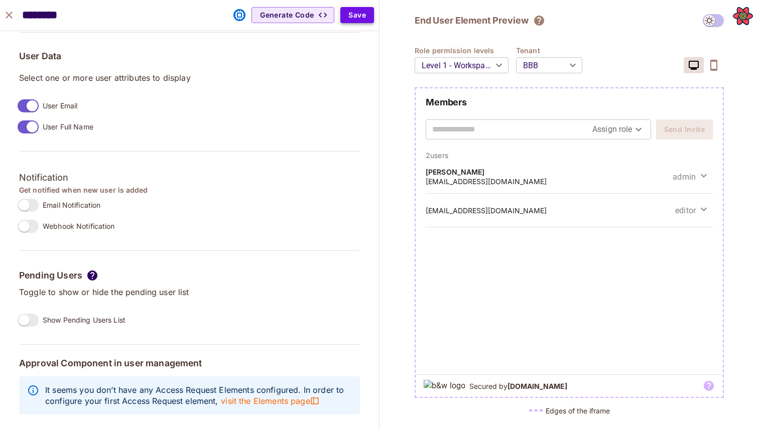
click at [359, 17] on button "Save" at bounding box center [357, 15] width 34 height 16
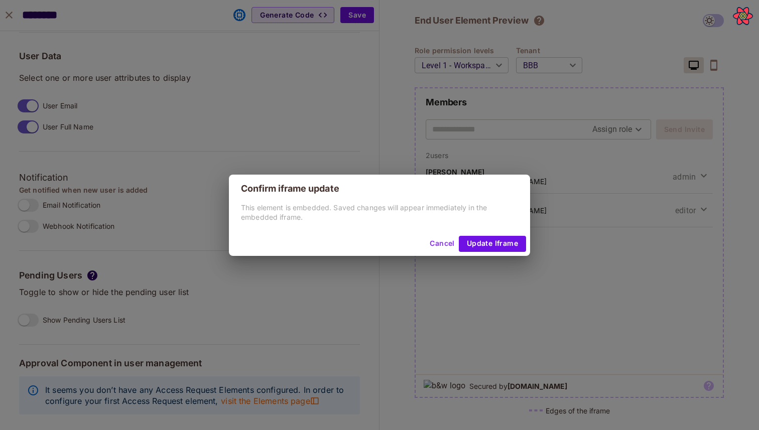
click at [493, 233] on div "Cancel Update Iframe" at bounding box center [379, 244] width 301 height 24
click at [493, 236] on button "Update Iframe" at bounding box center [492, 244] width 67 height 16
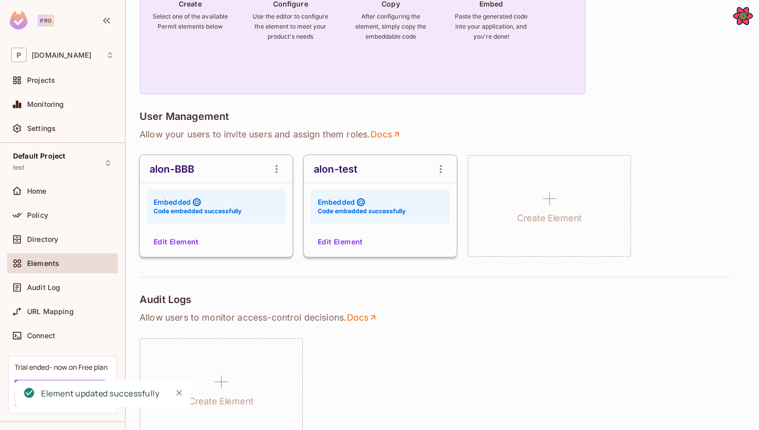
scroll to position [57, 0]
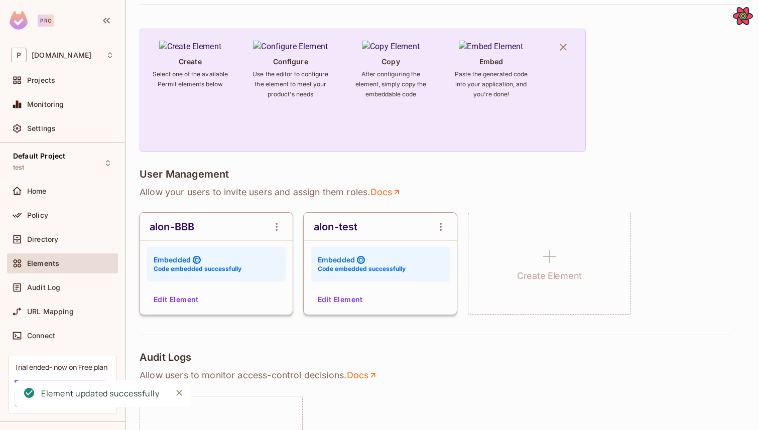
click at [182, 306] on button "Edit Element" at bounding box center [176, 300] width 53 height 16
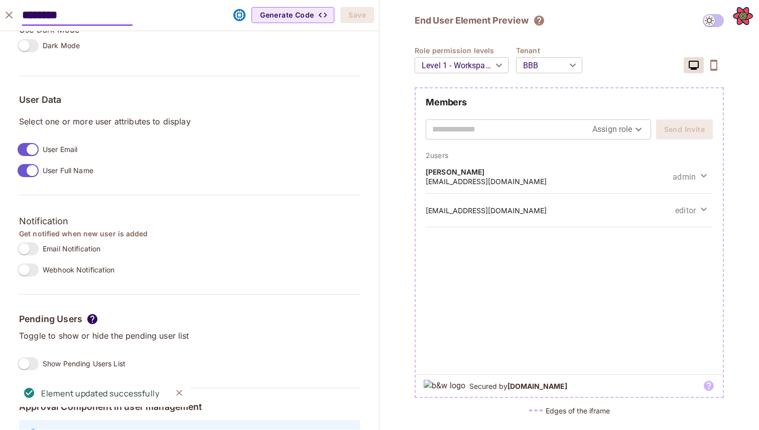
scroll to position [771, 0]
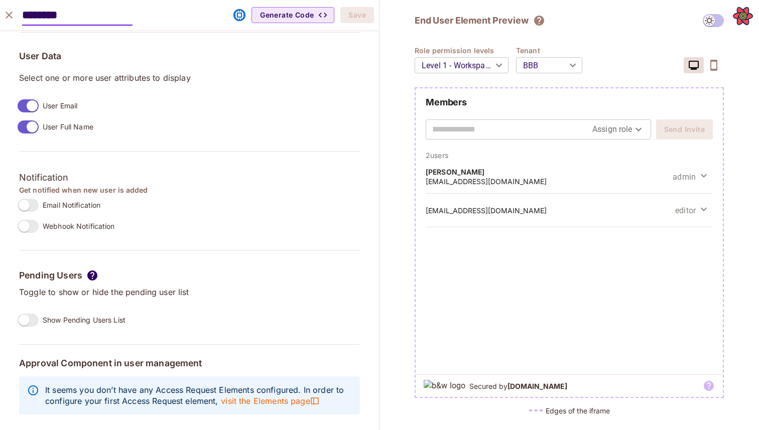
click at [8, 10] on icon "close" at bounding box center [9, 15] width 12 height 12
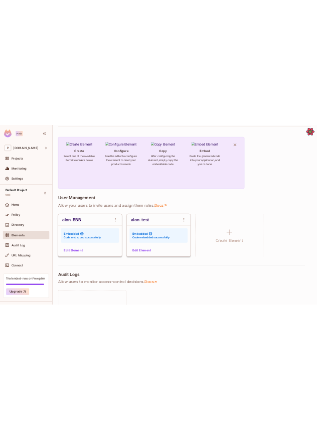
scroll to position [94, 0]
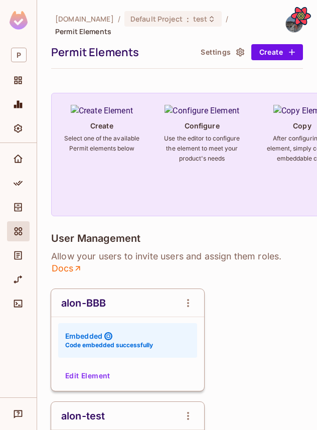
click at [81, 368] on button "Edit Element" at bounding box center [87, 376] width 53 height 16
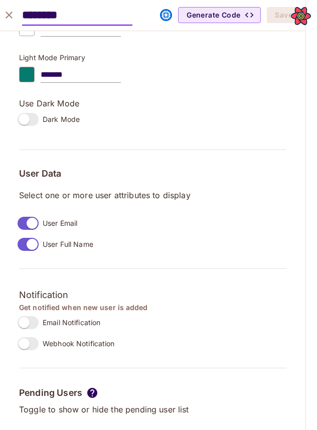
scroll to position [783, 0]
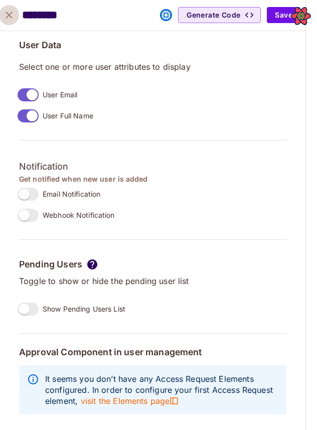
click at [11, 19] on icon "close" at bounding box center [9, 15] width 12 height 12
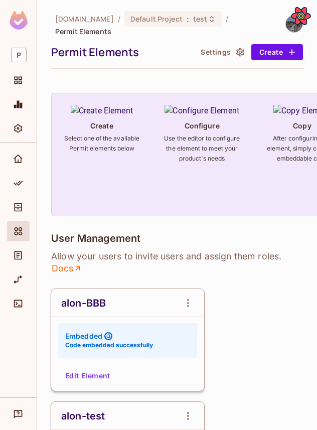
click at [94, 369] on button "Edit Element" at bounding box center [87, 376] width 53 height 16
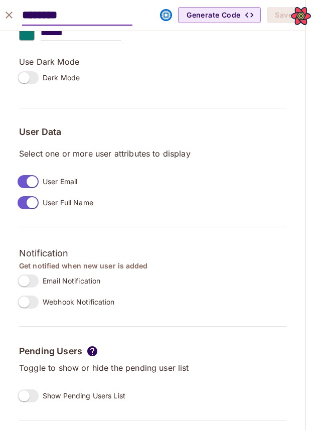
scroll to position [703, 0]
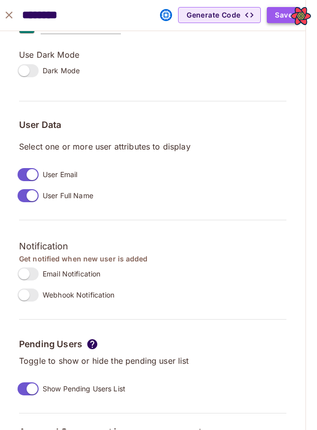
click at [270, 12] on button "Save" at bounding box center [284, 15] width 34 height 16
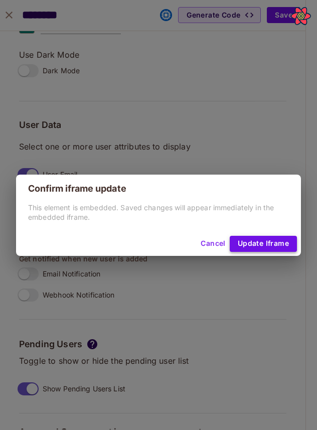
click at [257, 236] on button "Update Iframe" at bounding box center [263, 244] width 67 height 16
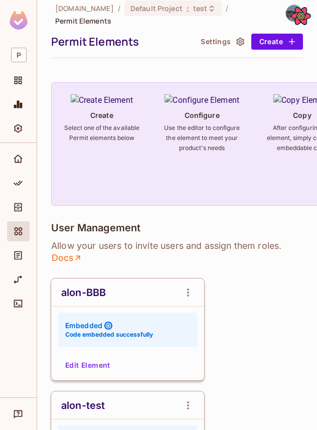
scroll to position [20, 0]
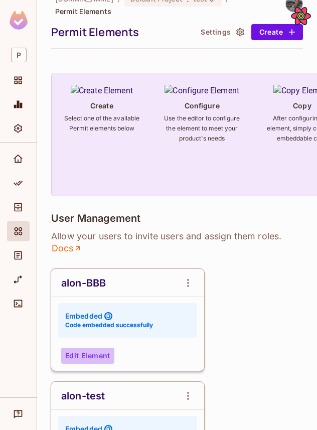
click at [92, 348] on button "Edit Element" at bounding box center [87, 356] width 53 height 16
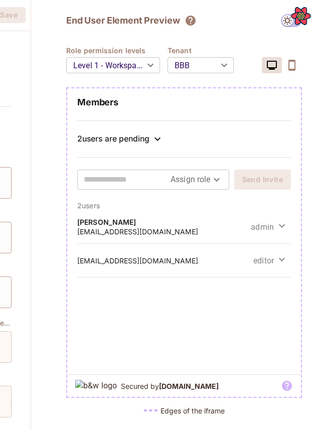
scroll to position [0, 277]
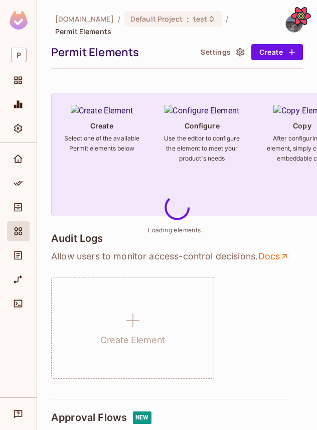
click at [24, 230] on div "Elements" at bounding box center [19, 231] width 17 height 12
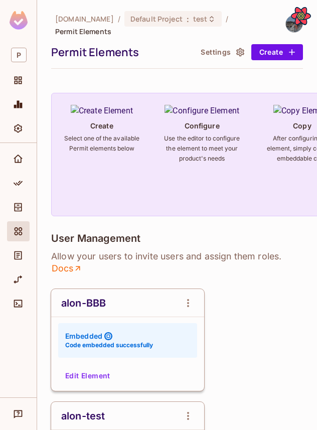
click at [104, 358] on div "alon-BBB Embedded Code embedded successfully Edit Element" at bounding box center [127, 340] width 153 height 102
click at [91, 370] on button "Edit Element" at bounding box center [87, 376] width 53 height 16
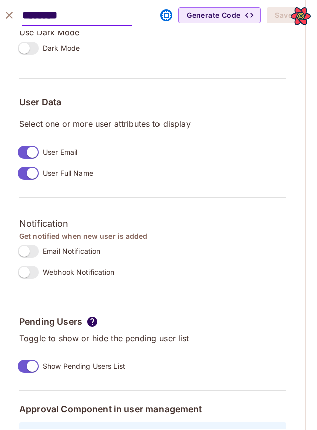
scroll to position [753, 0]
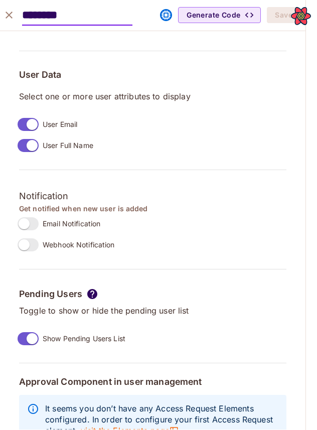
click at [29, 215] on label "Email Notification" at bounding box center [57, 223] width 87 height 21
click at [273, 10] on button "Save" at bounding box center [284, 15] width 34 height 16
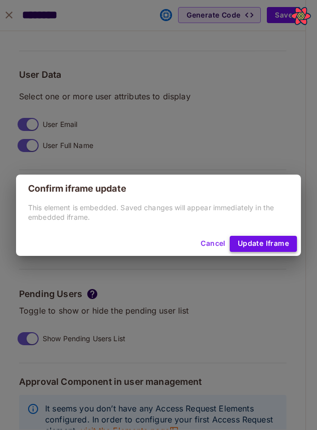
click at [253, 238] on button "Update Iframe" at bounding box center [263, 244] width 67 height 16
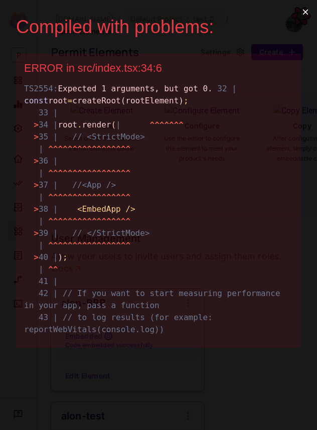
scroll to position [0, 0]
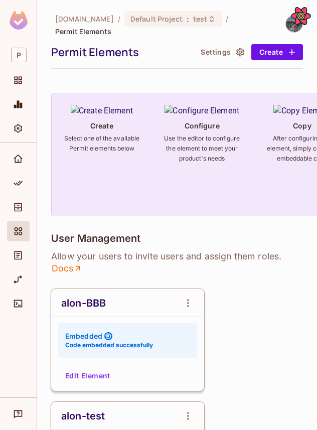
click at [87, 380] on div "alon-BBB Embedded Code embedded successfully Edit Element" at bounding box center [127, 340] width 153 height 102
click at [86, 373] on button "Edit Element" at bounding box center [87, 376] width 53 height 16
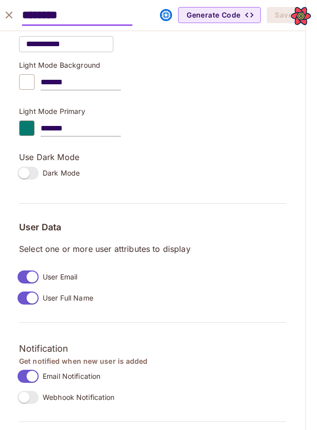
scroll to position [783, 0]
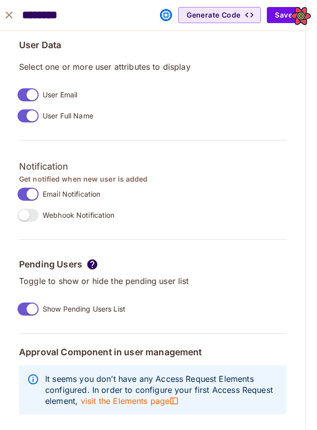
click at [24, 324] on div "**********" at bounding box center [153, 33] width 268 height 776
click at [268, 19] on button "Save" at bounding box center [284, 15] width 34 height 16
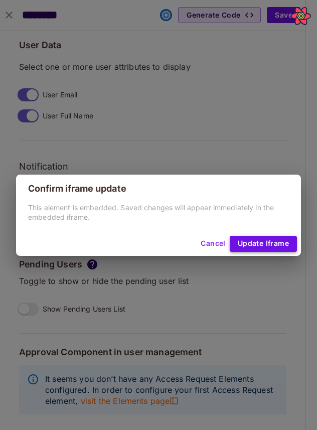
click at [253, 236] on button "Update Iframe" at bounding box center [263, 244] width 67 height 16
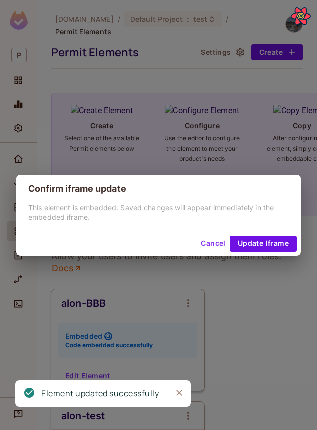
scroll to position [799, 0]
